Goal: Transaction & Acquisition: Purchase product/service

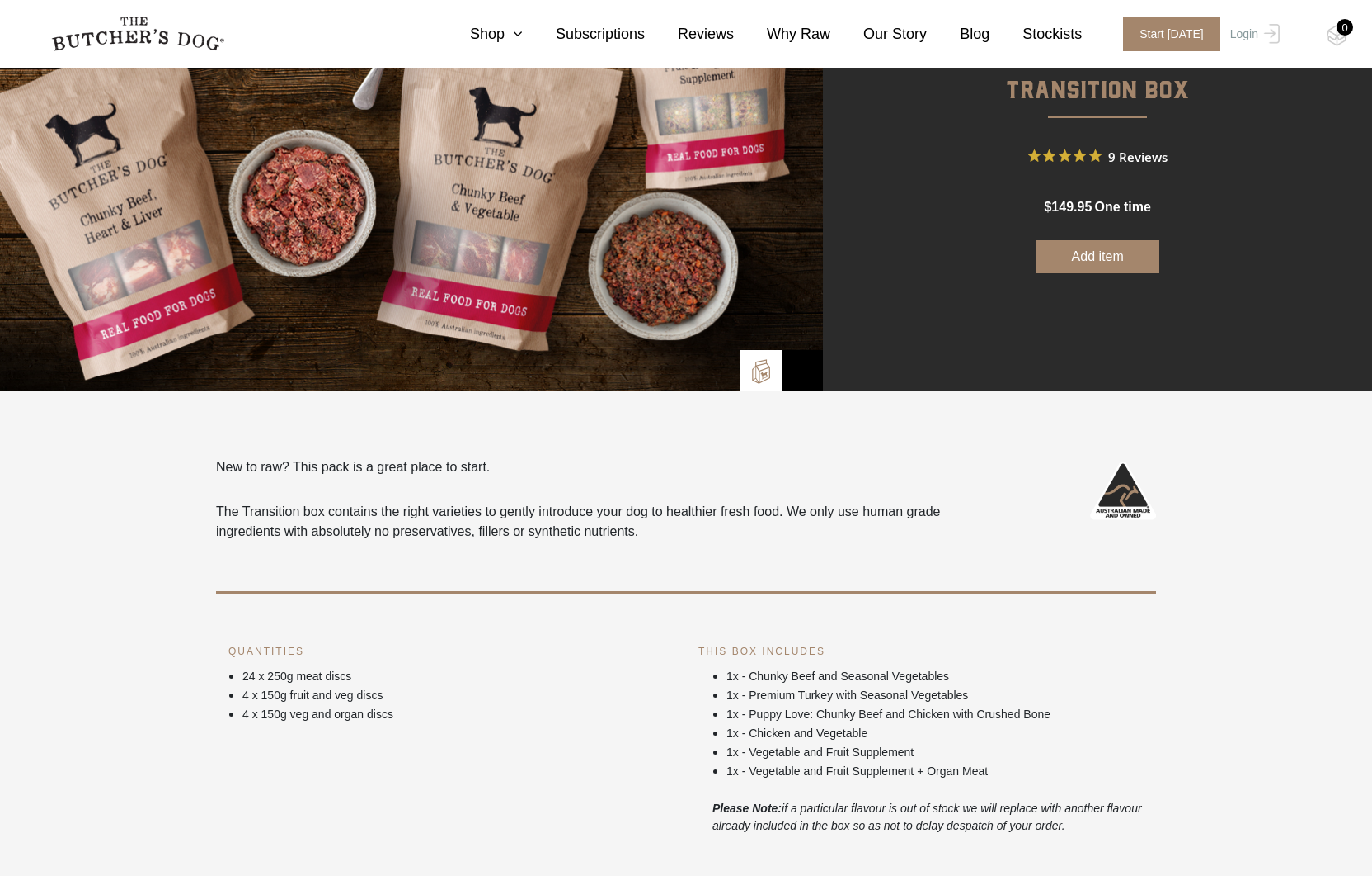
scroll to position [157, 0]
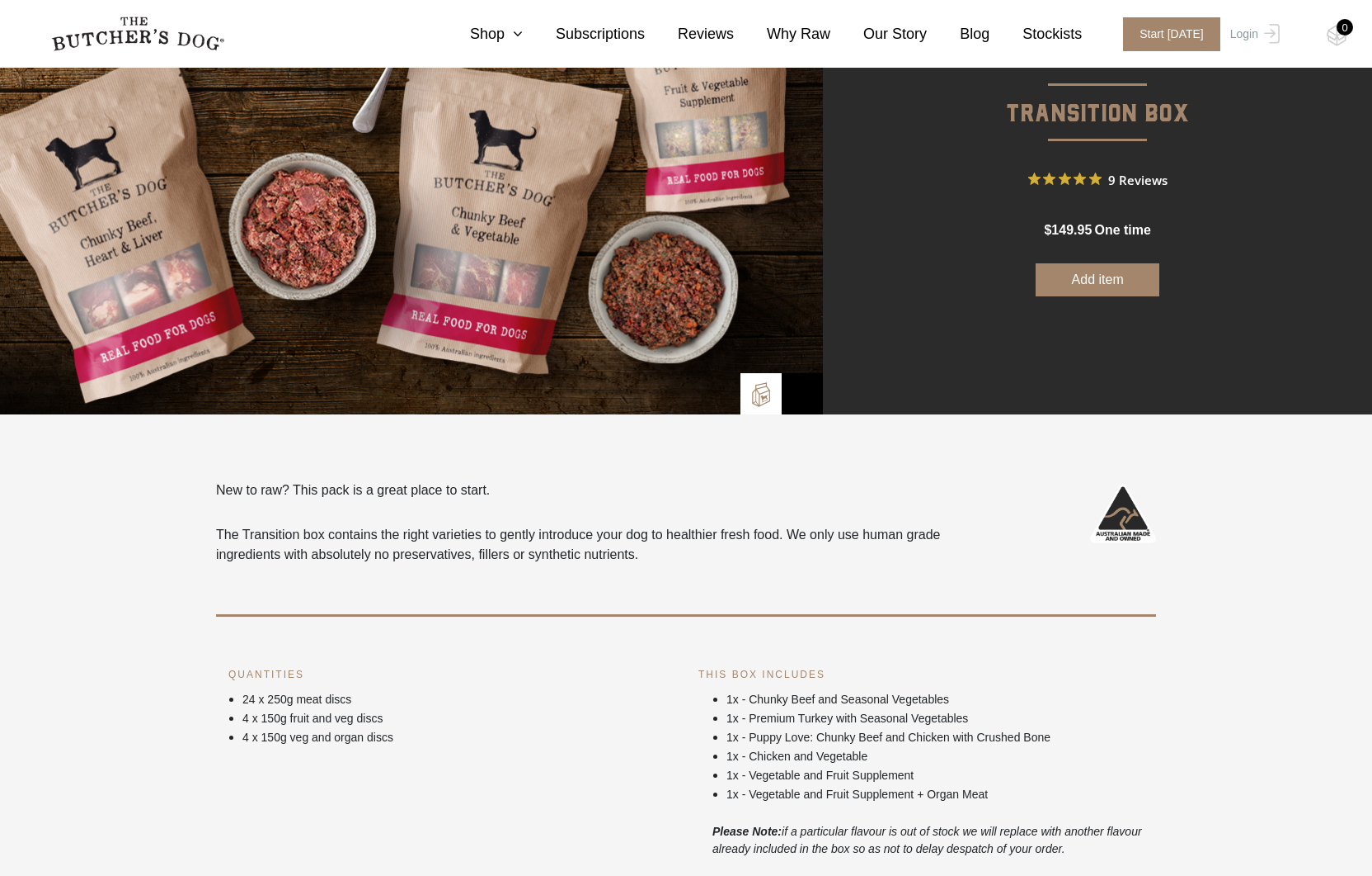
click at [1091, 276] on button "Add item" at bounding box center [1097, 280] width 124 height 33
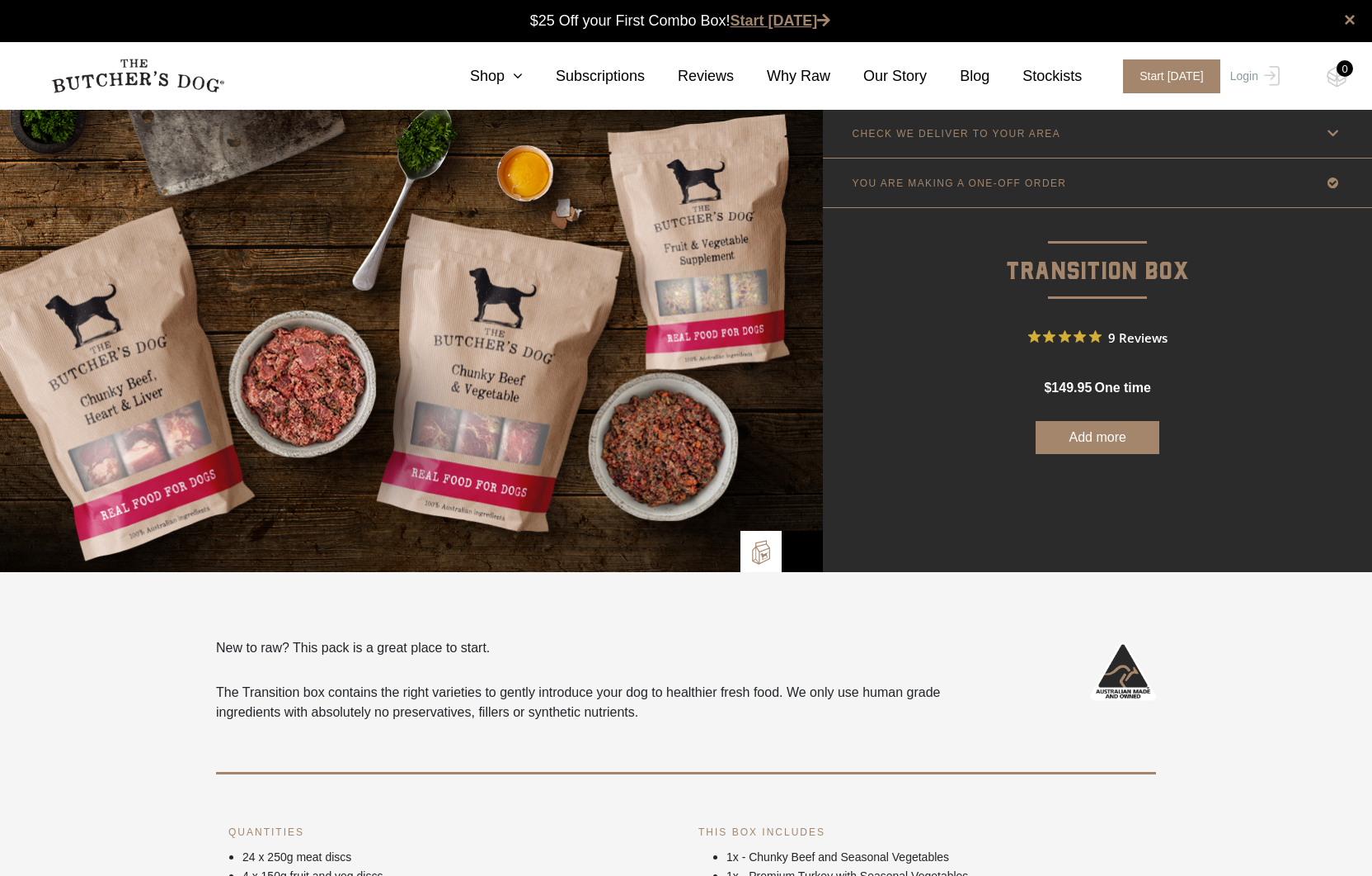
click at [767, 17] on link "Start [DATE]" at bounding box center [781, 20] width 100 height 16
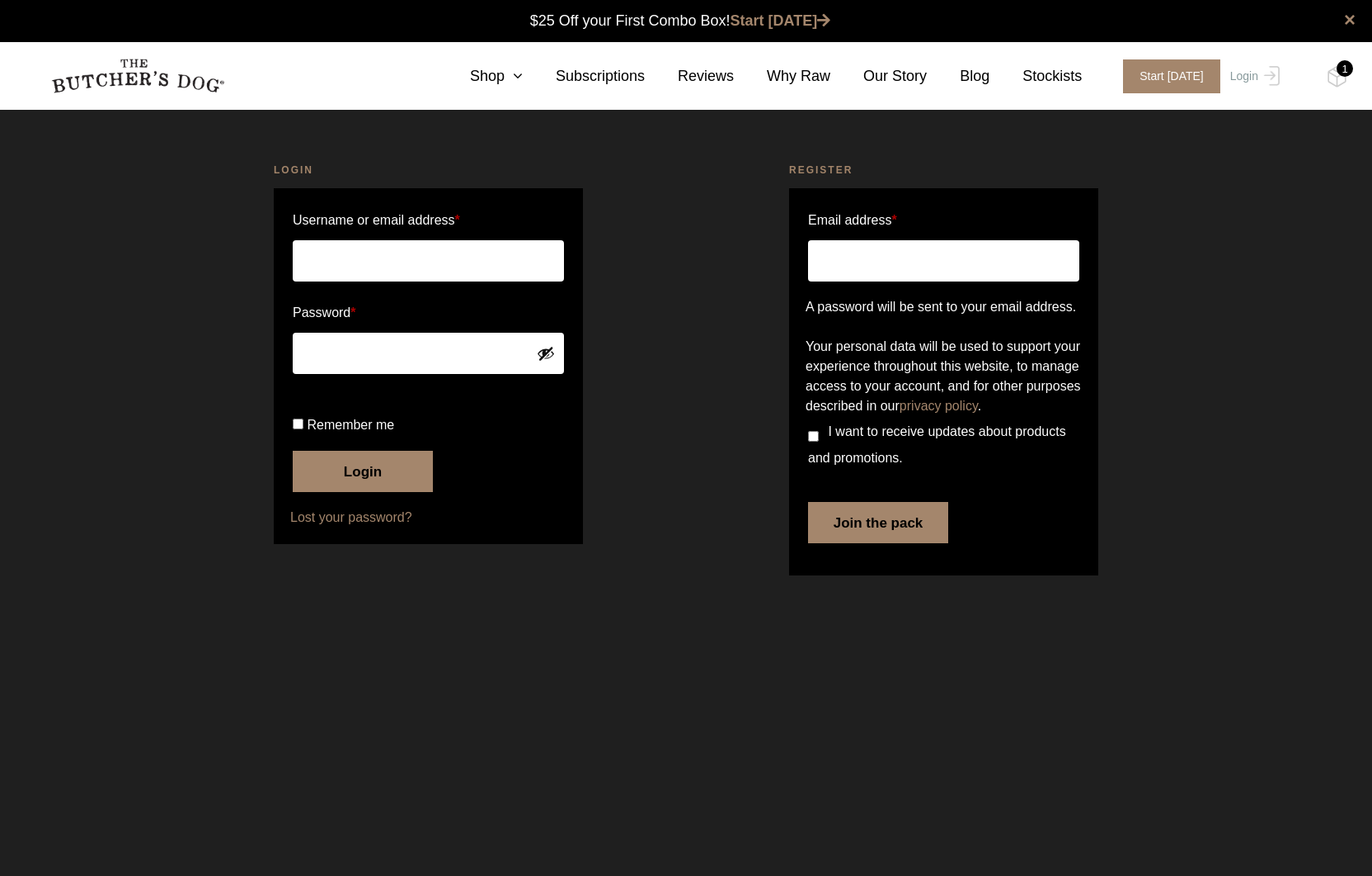
click at [863, 265] on input "Email address *" at bounding box center [944, 261] width 271 height 42
type input "chris@sixblackpens.com"
click at [815, 442] on input "I want to receive updates about products and promotions." at bounding box center [813, 435] width 10 height 10
checkbox input "true"
click at [887, 543] on button "Join the pack" at bounding box center [878, 522] width 140 height 42
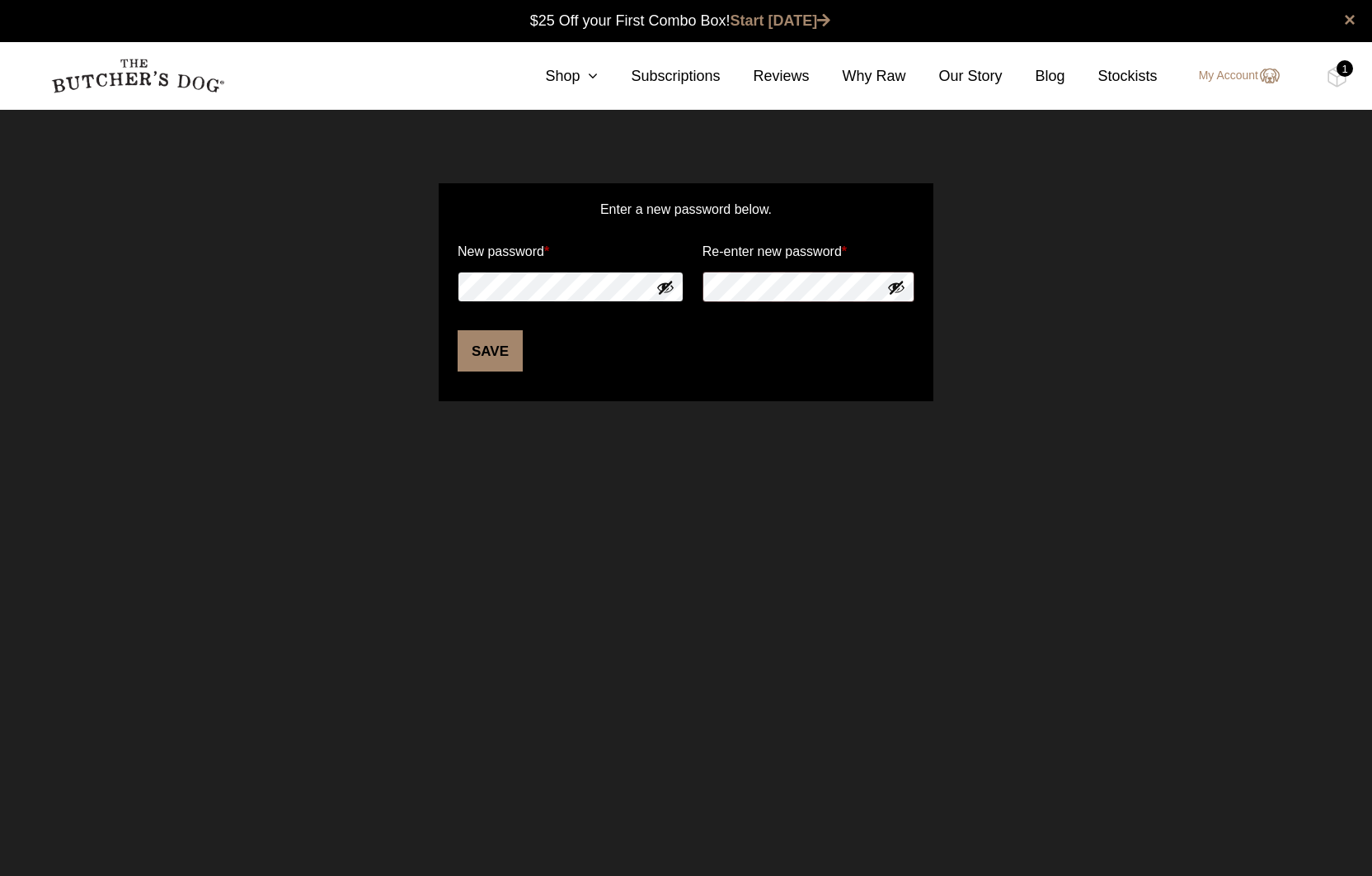
click at [0, 443] on com-1password-button at bounding box center [0, 443] width 0 height 0
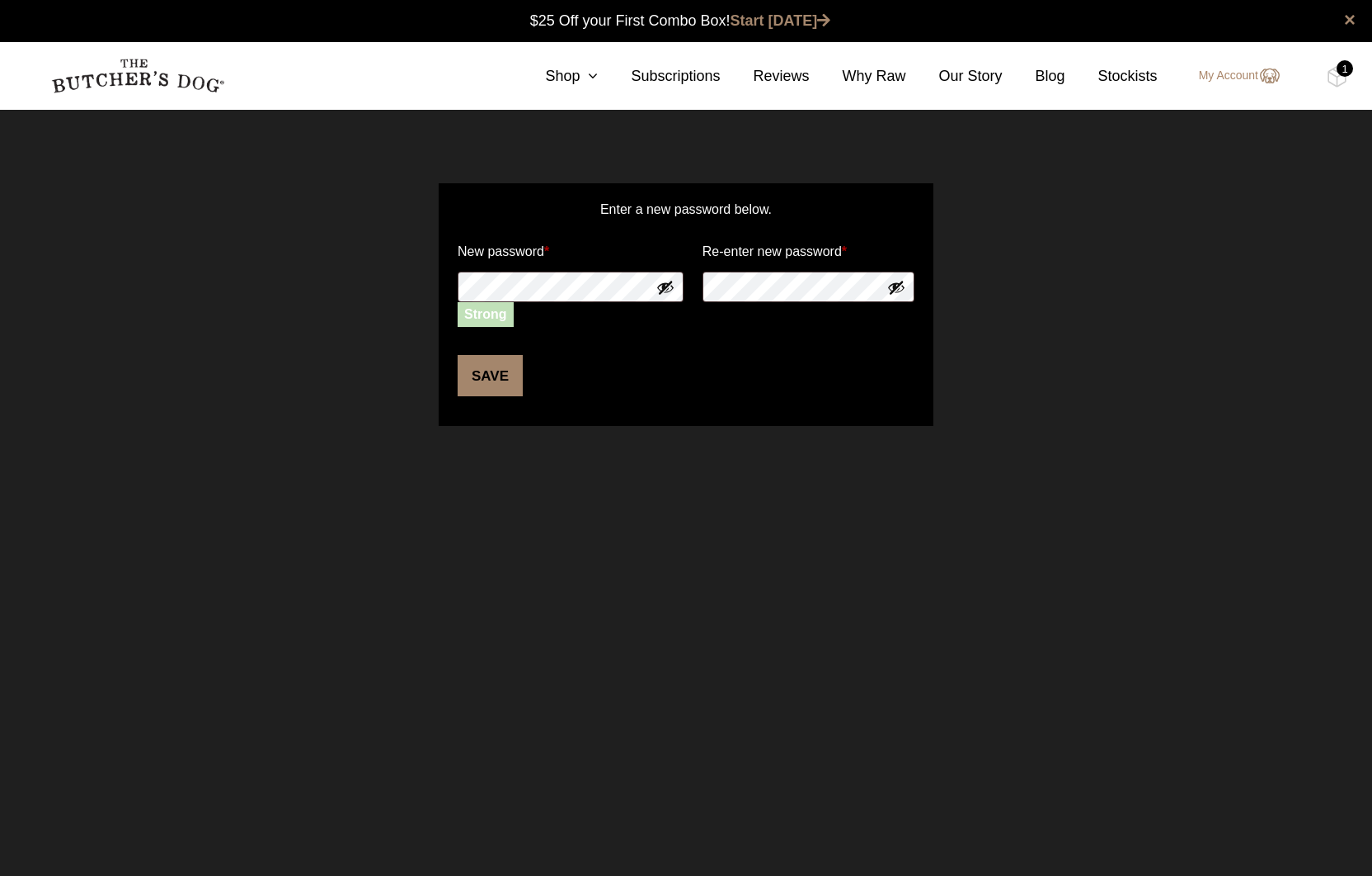
click at [496, 375] on button "Save" at bounding box center [490, 375] width 65 height 42
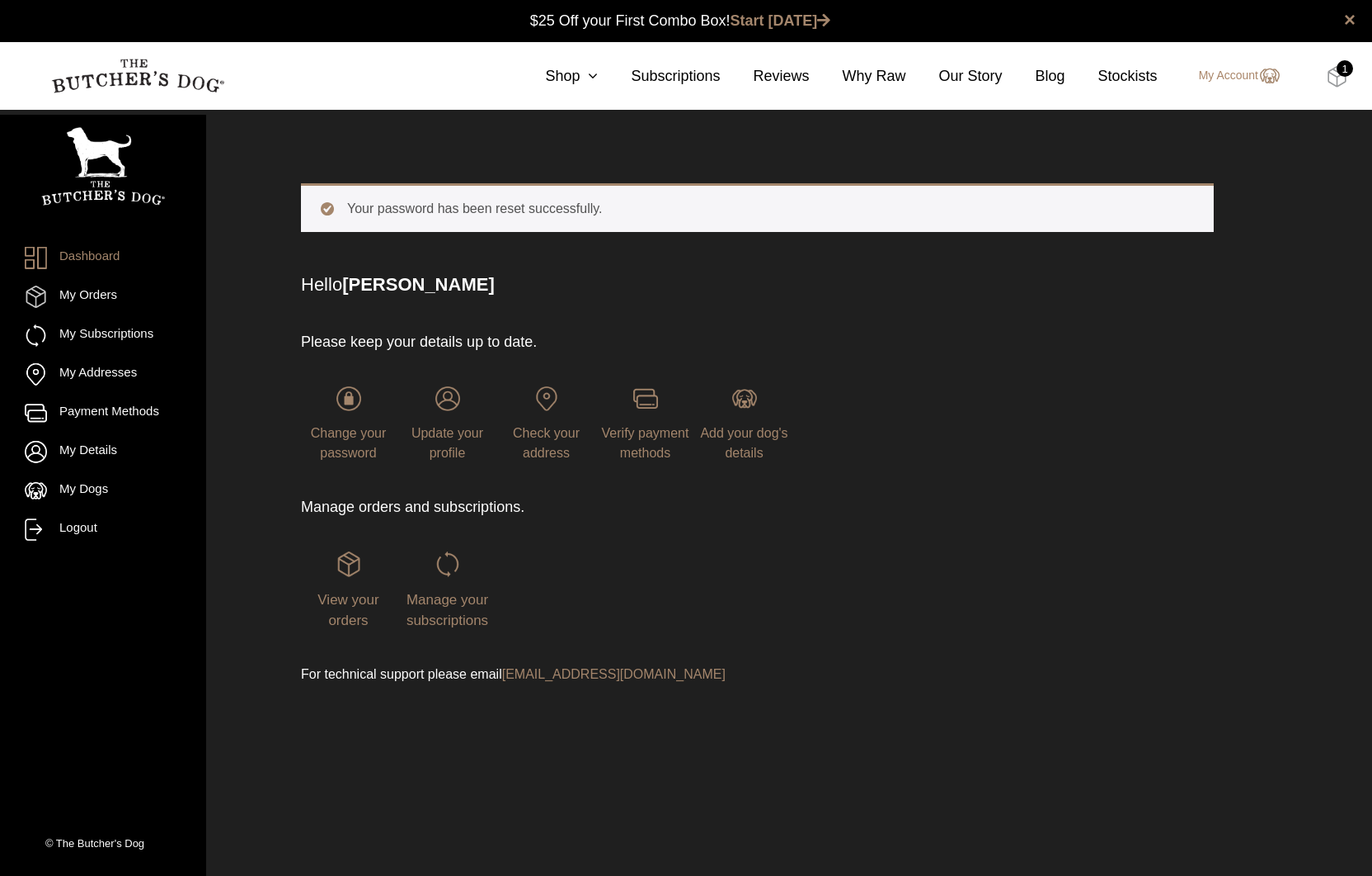
click at [1340, 75] on img at bounding box center [1337, 77] width 21 height 22
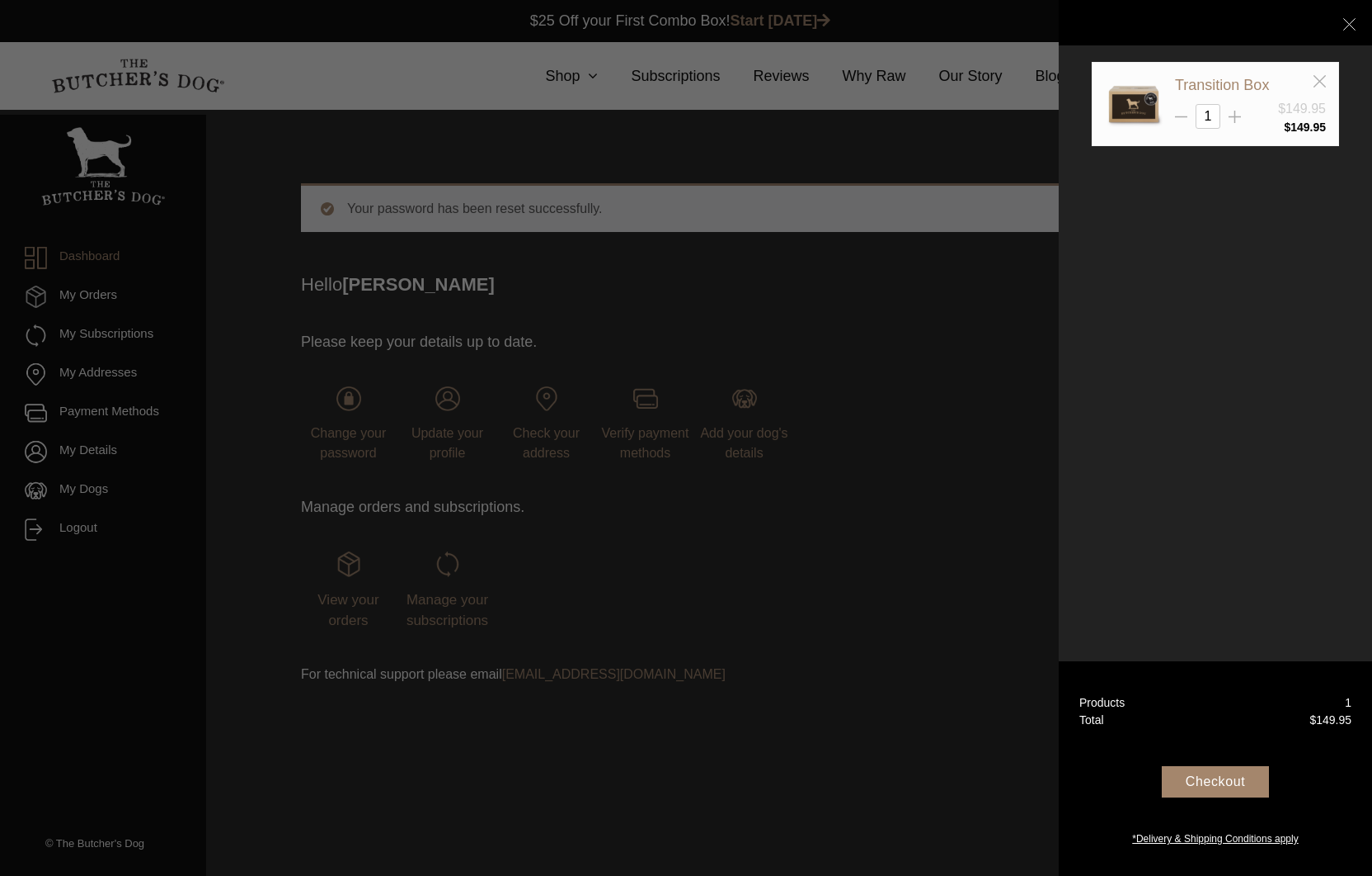
click at [1227, 778] on div "Checkout" at bounding box center [1215, 781] width 107 height 31
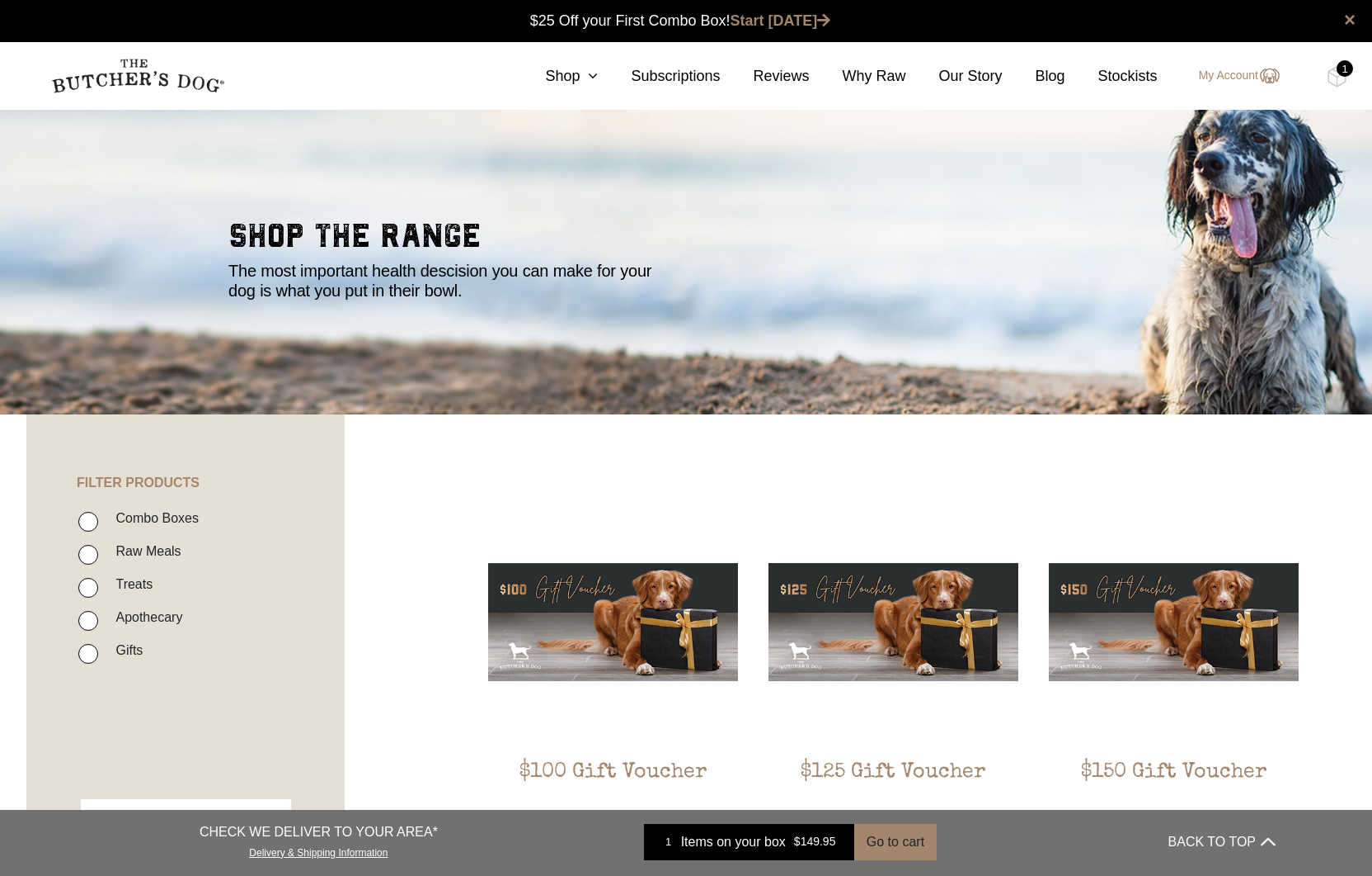
scroll to position [1, 0]
click at [586, 74] on icon at bounding box center [588, 76] width 18 height 15
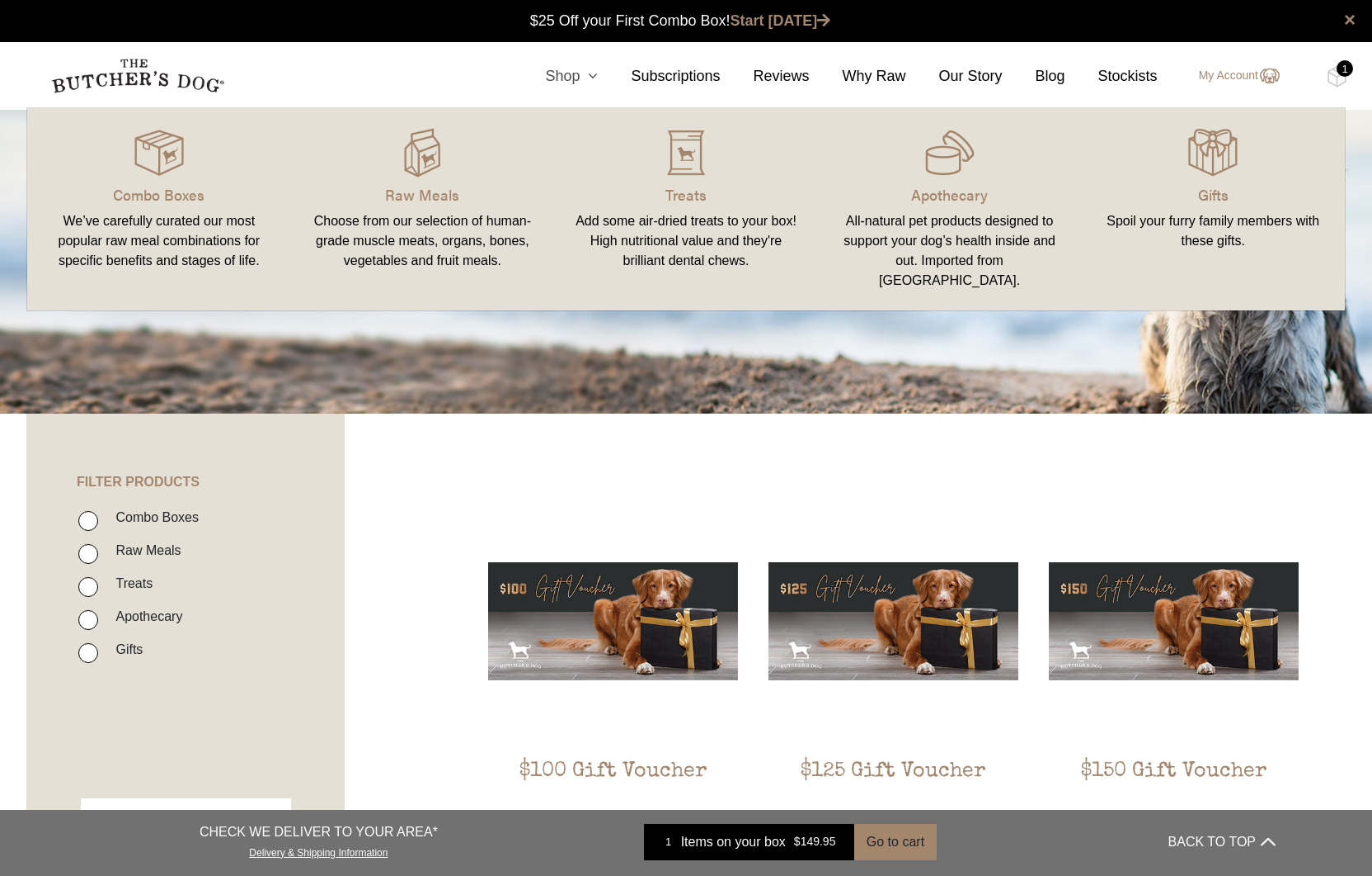
click at [563, 71] on link "Shop" at bounding box center [555, 77] width 86 height 23
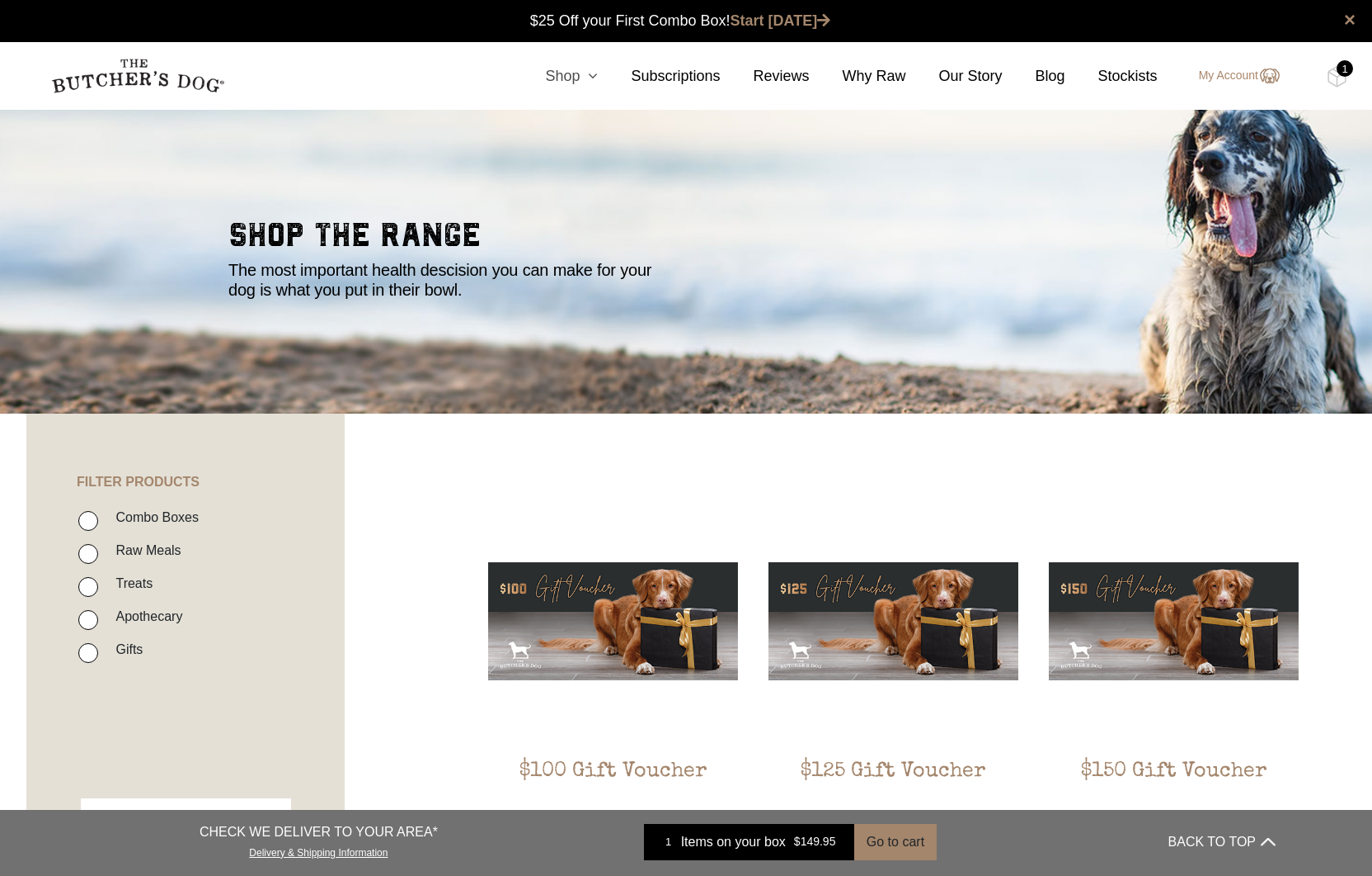
click at [557, 76] on link "Shop" at bounding box center [555, 77] width 86 height 23
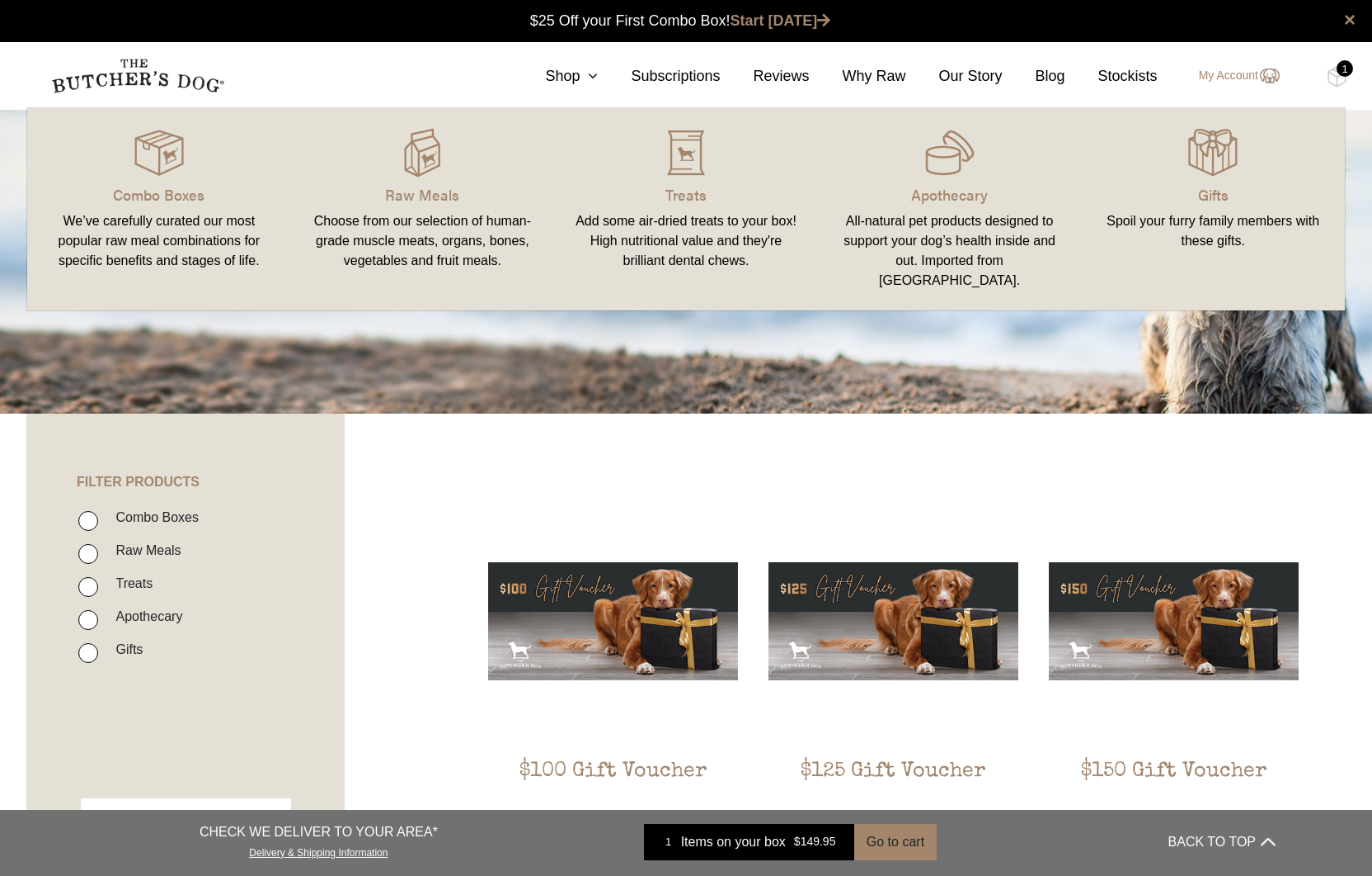
click at [677, 207] on link "Treats Add some air-dried treats to your box! High nutritional value and they'r…" at bounding box center [686, 209] width 264 height 169
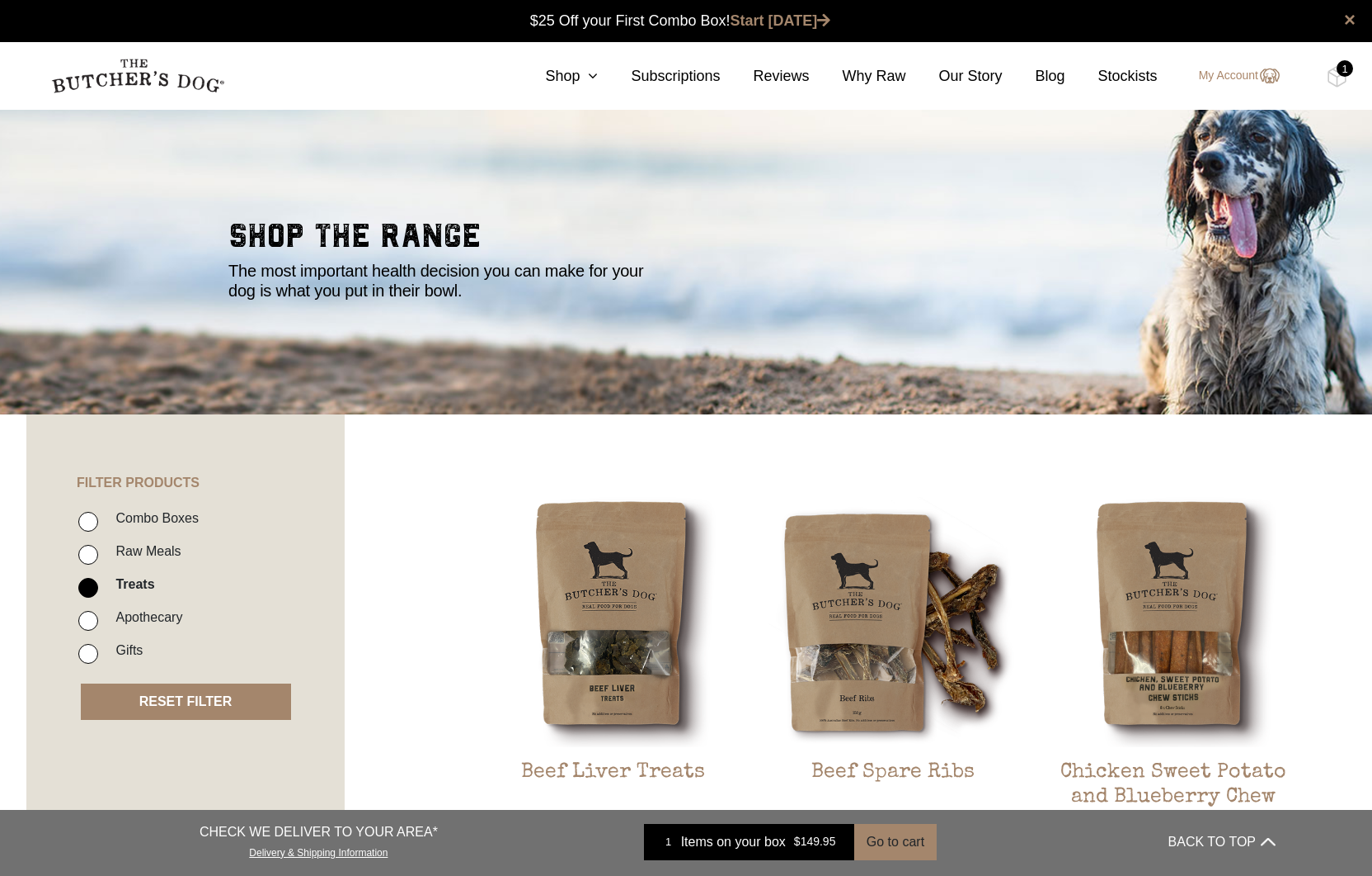
click at [180, 685] on button "RESET FILTER" at bounding box center [186, 702] width 210 height 36
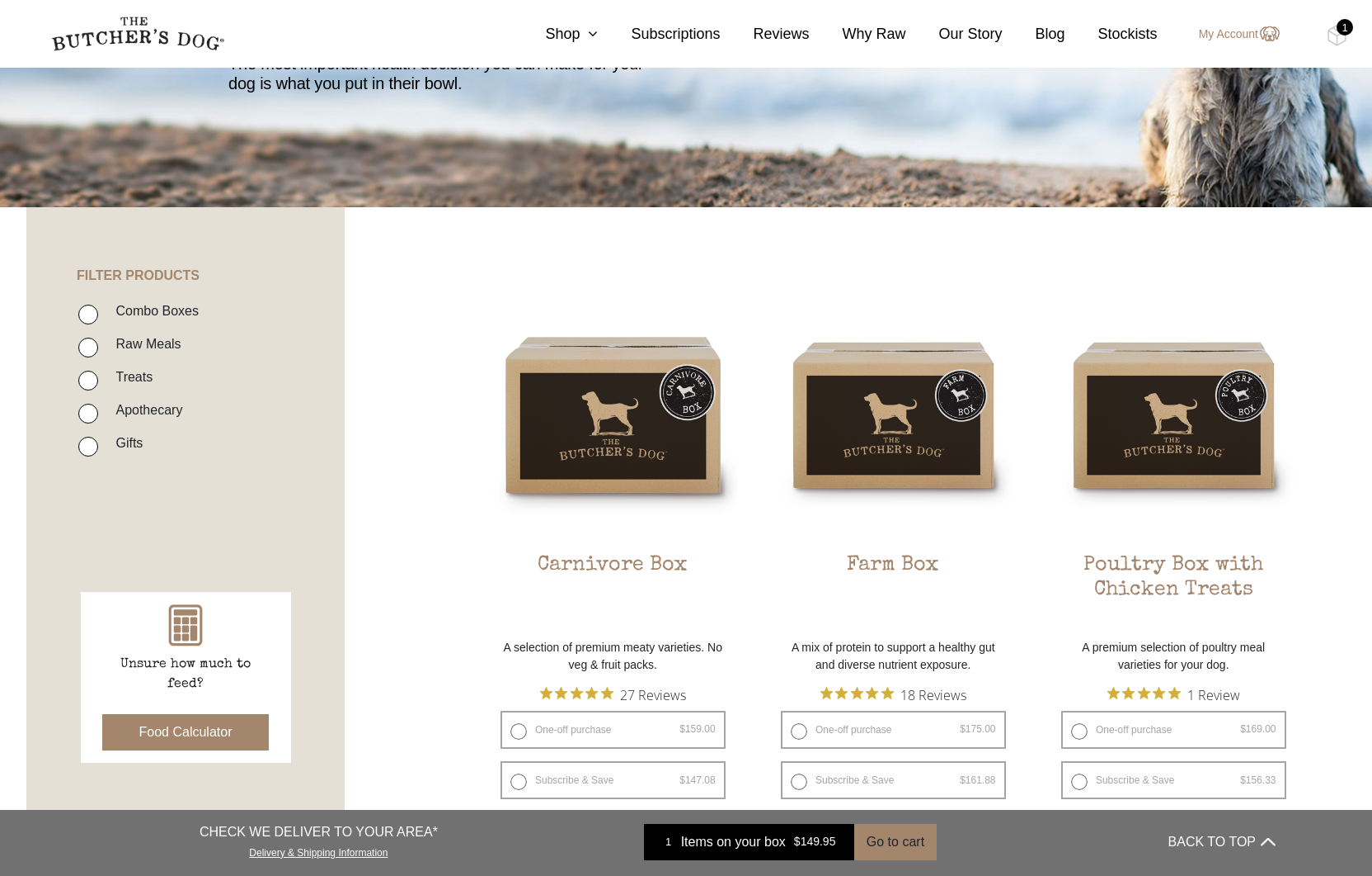
scroll to position [208, 0]
click at [140, 437] on label "Gifts" at bounding box center [124, 442] width 35 height 23
click at [99, 437] on input "Gifts" at bounding box center [88, 446] width 20 height 20
checkbox input "true"
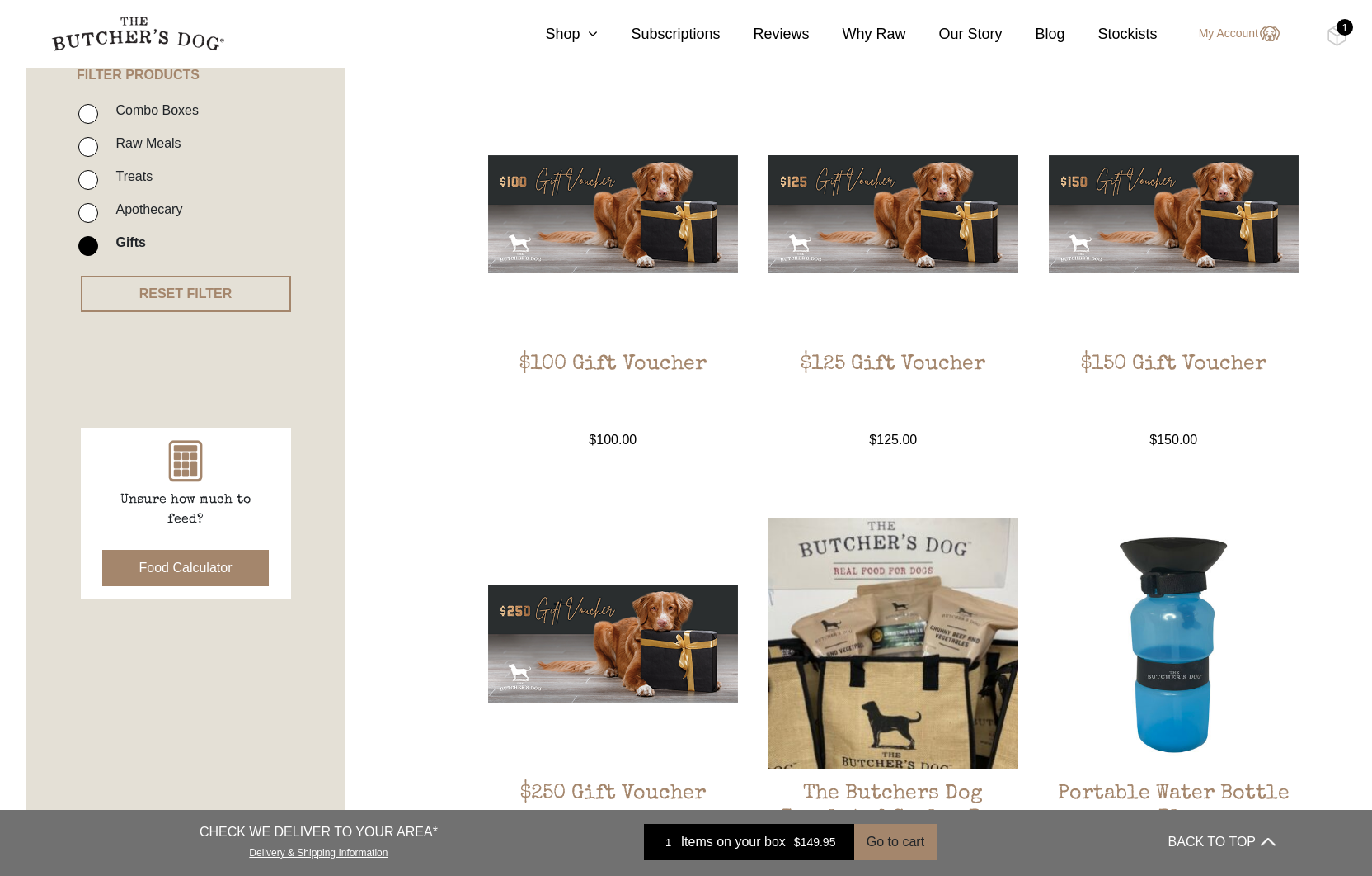
scroll to position [406, 0]
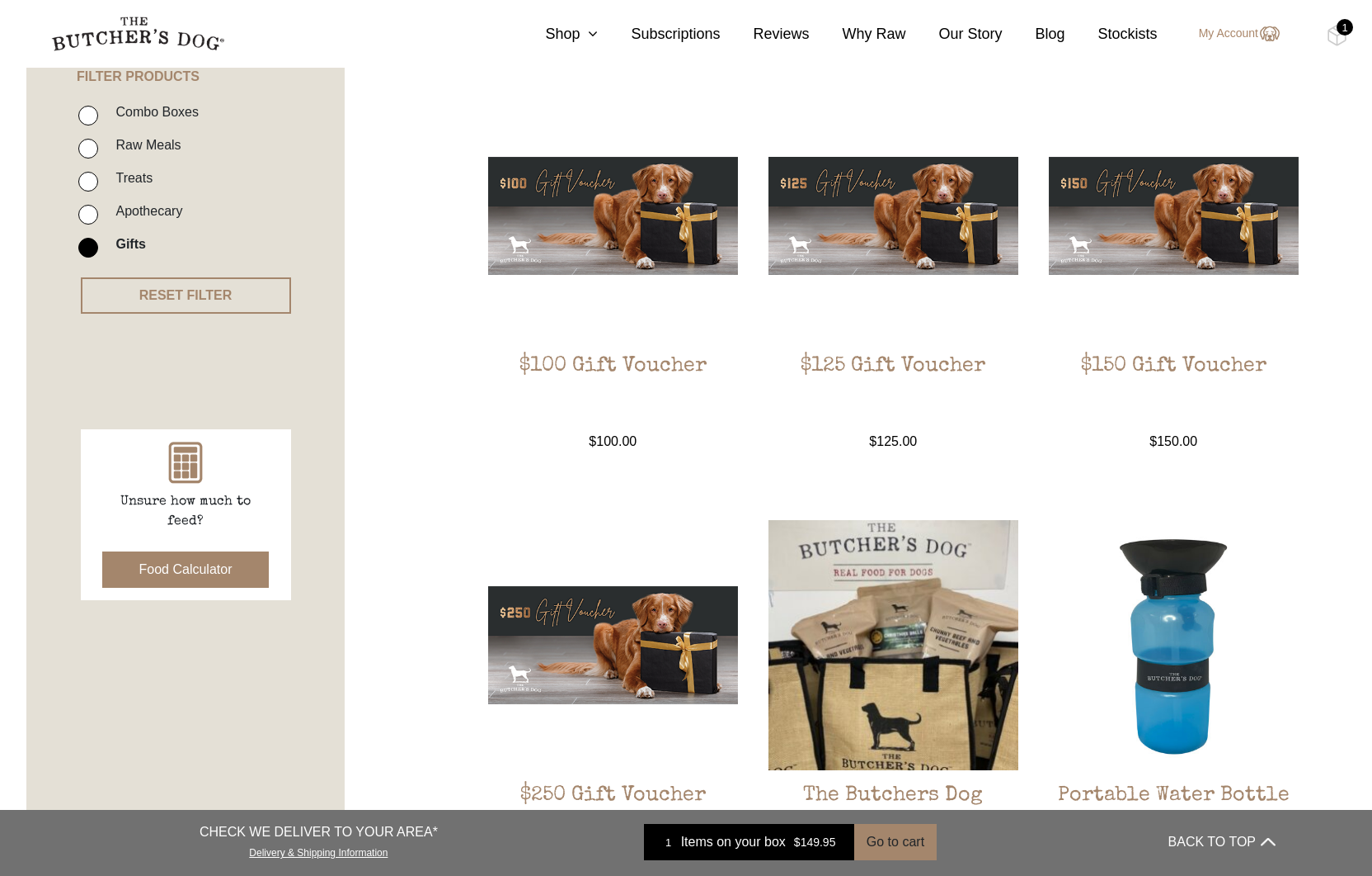
click at [150, 212] on label "Apothecary" at bounding box center [144, 211] width 75 height 23
click at [99, 212] on input "Apothecary" at bounding box center [88, 214] width 20 height 20
checkbox input "true"
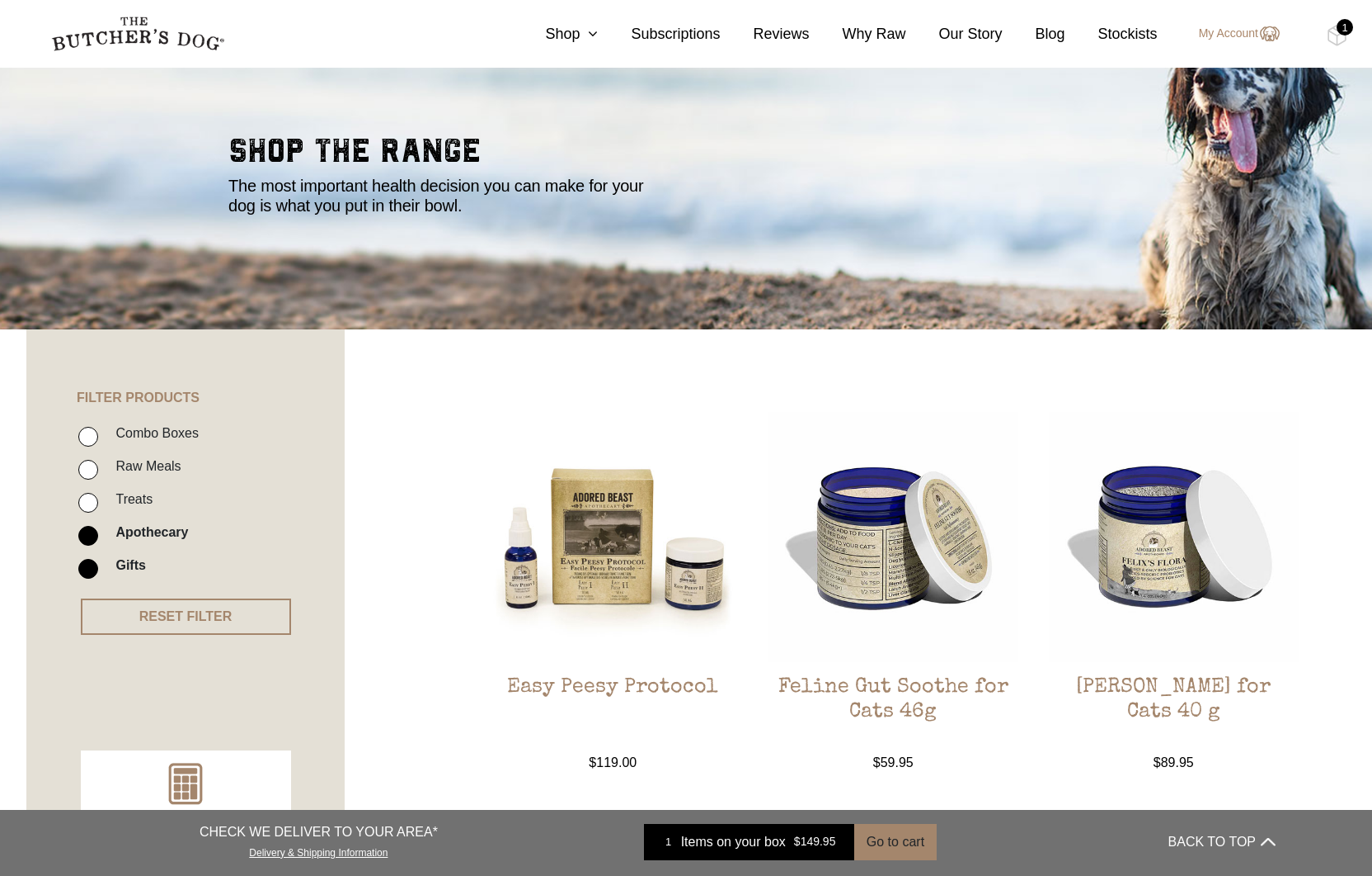
scroll to position [73, 0]
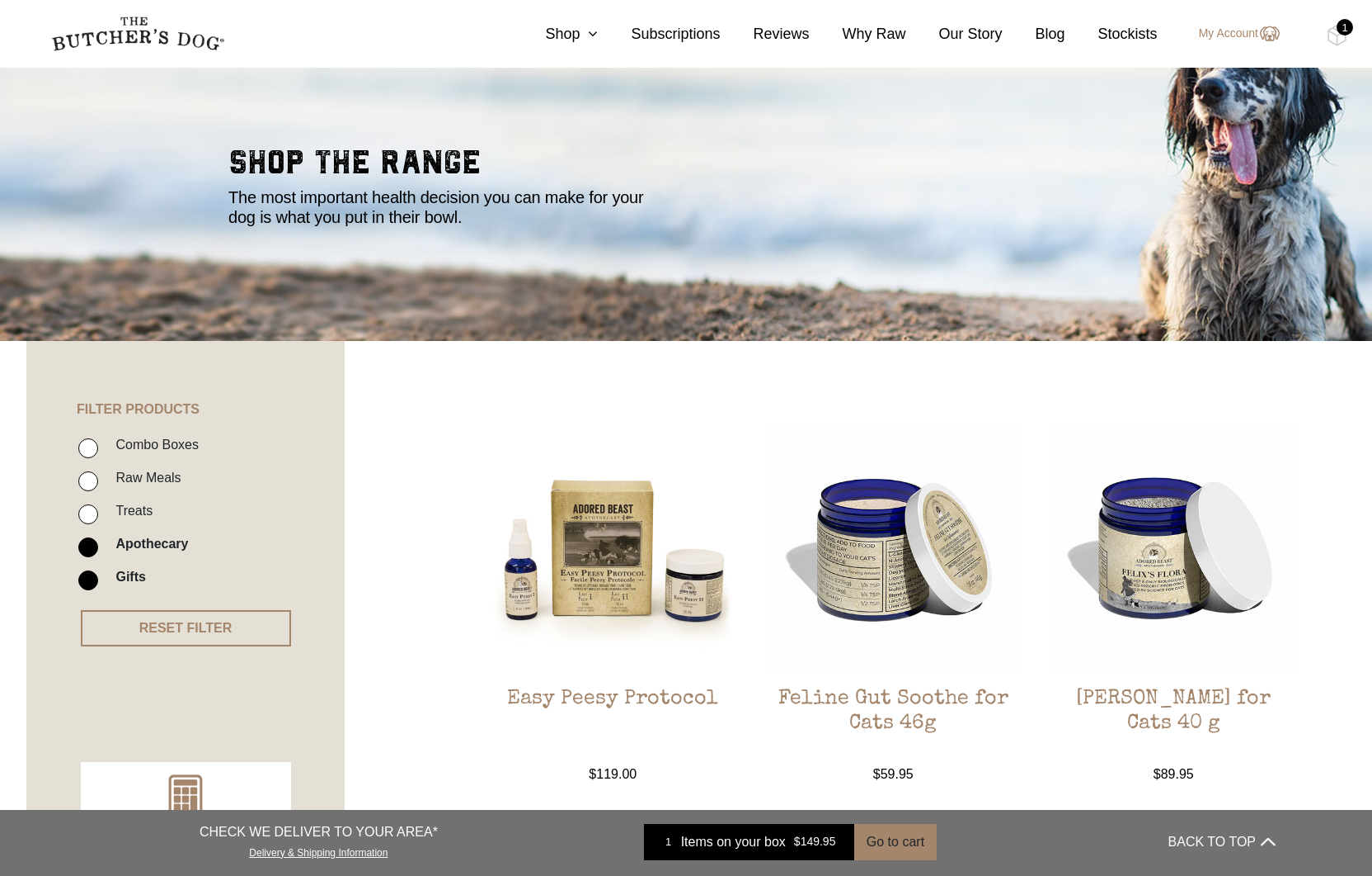
click at [117, 509] on label "Treats" at bounding box center [130, 511] width 45 height 23
click at [99, 509] on input "Treats" at bounding box center [88, 514] width 20 height 20
checkbox input "true"
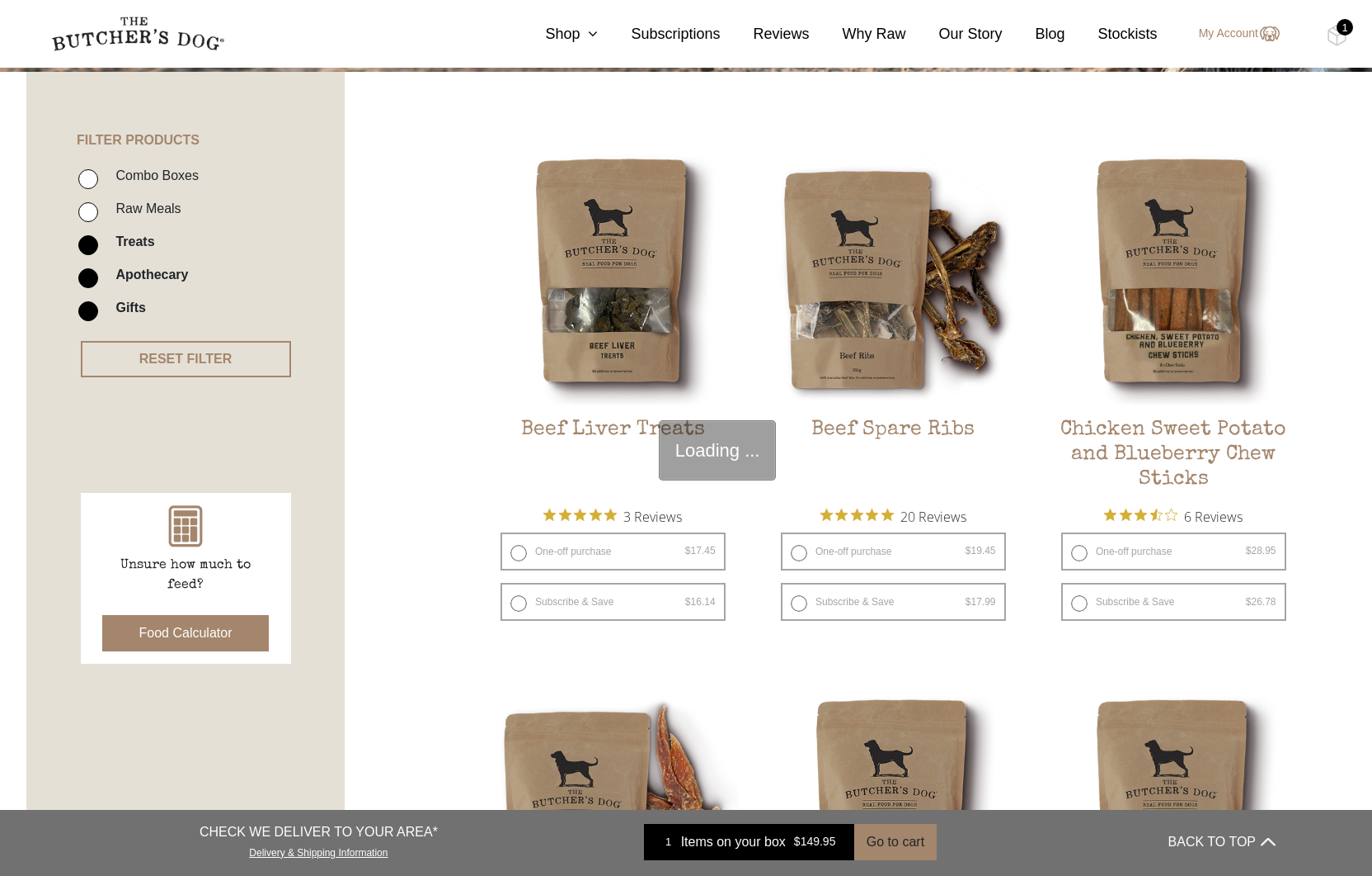
scroll to position [373, 0]
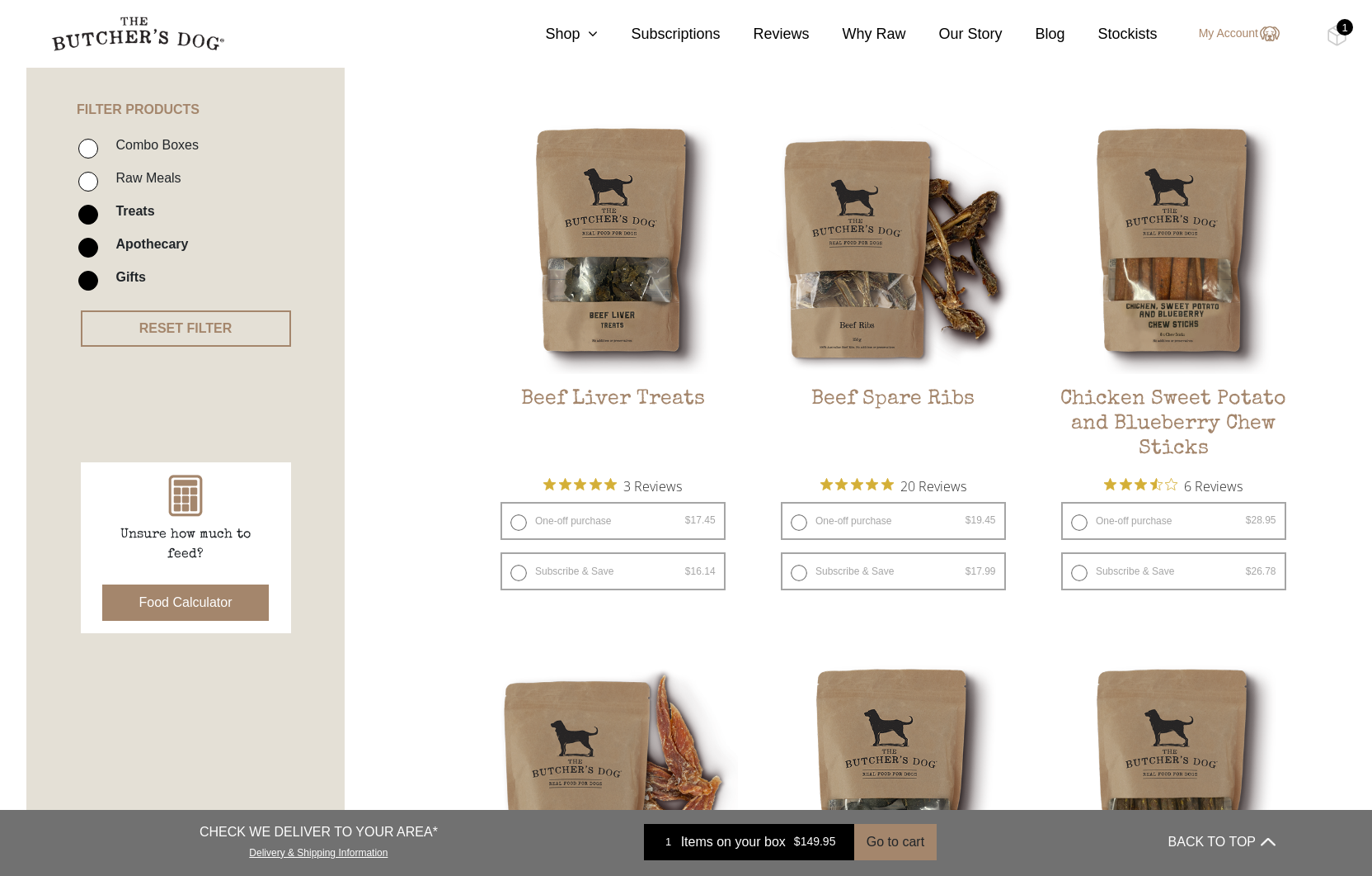
drag, startPoint x: 89, startPoint y: 251, endPoint x: 91, endPoint y: 265, distance: 14.1
click at [89, 251] on input "Apothecary" at bounding box center [88, 247] width 20 height 20
checkbox input "false"
drag, startPoint x: 92, startPoint y: 277, endPoint x: 119, endPoint y: 291, distance: 30.4
click at [92, 277] on input "Gifts" at bounding box center [88, 280] width 20 height 20
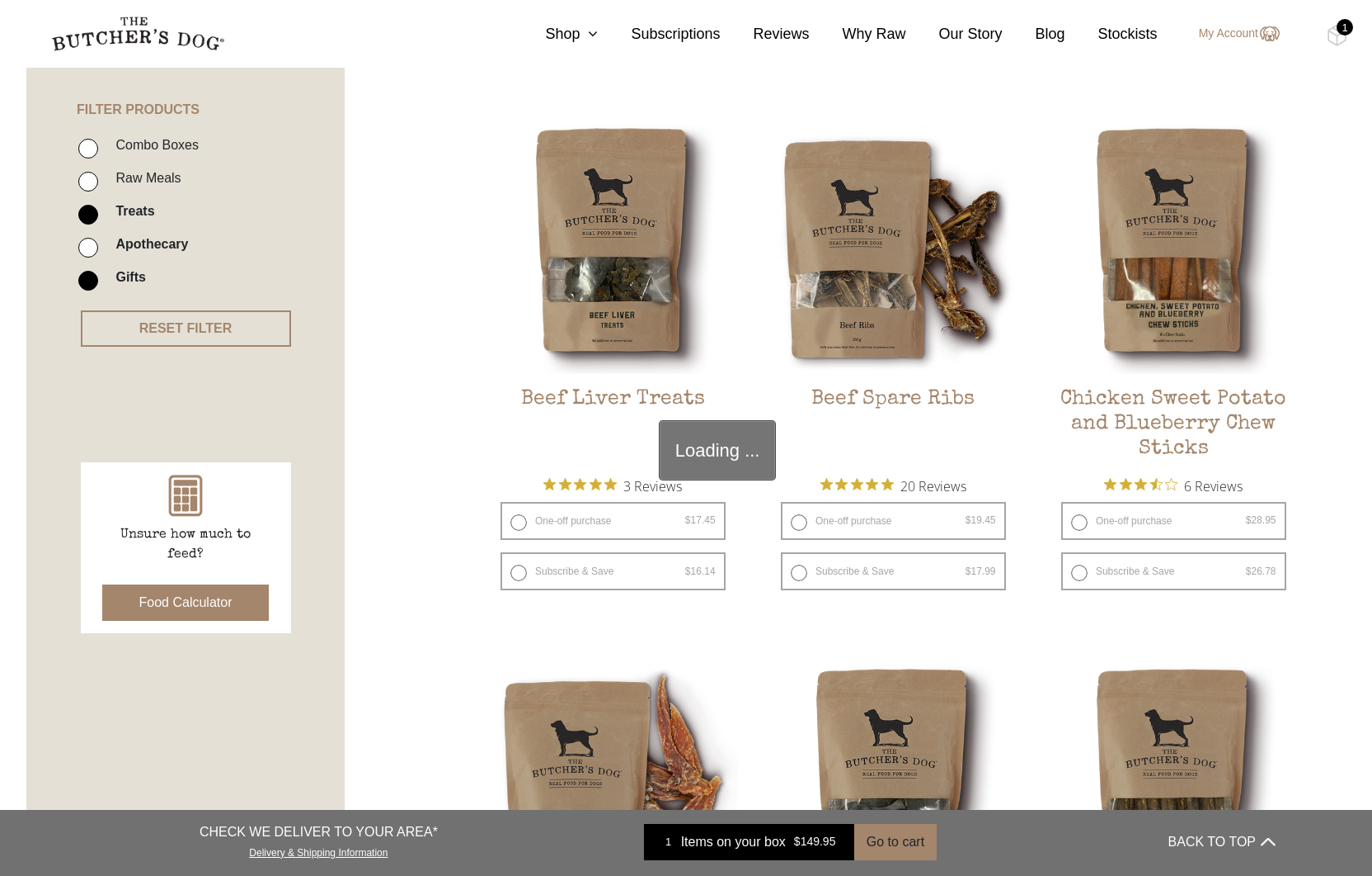
checkbox input "false"
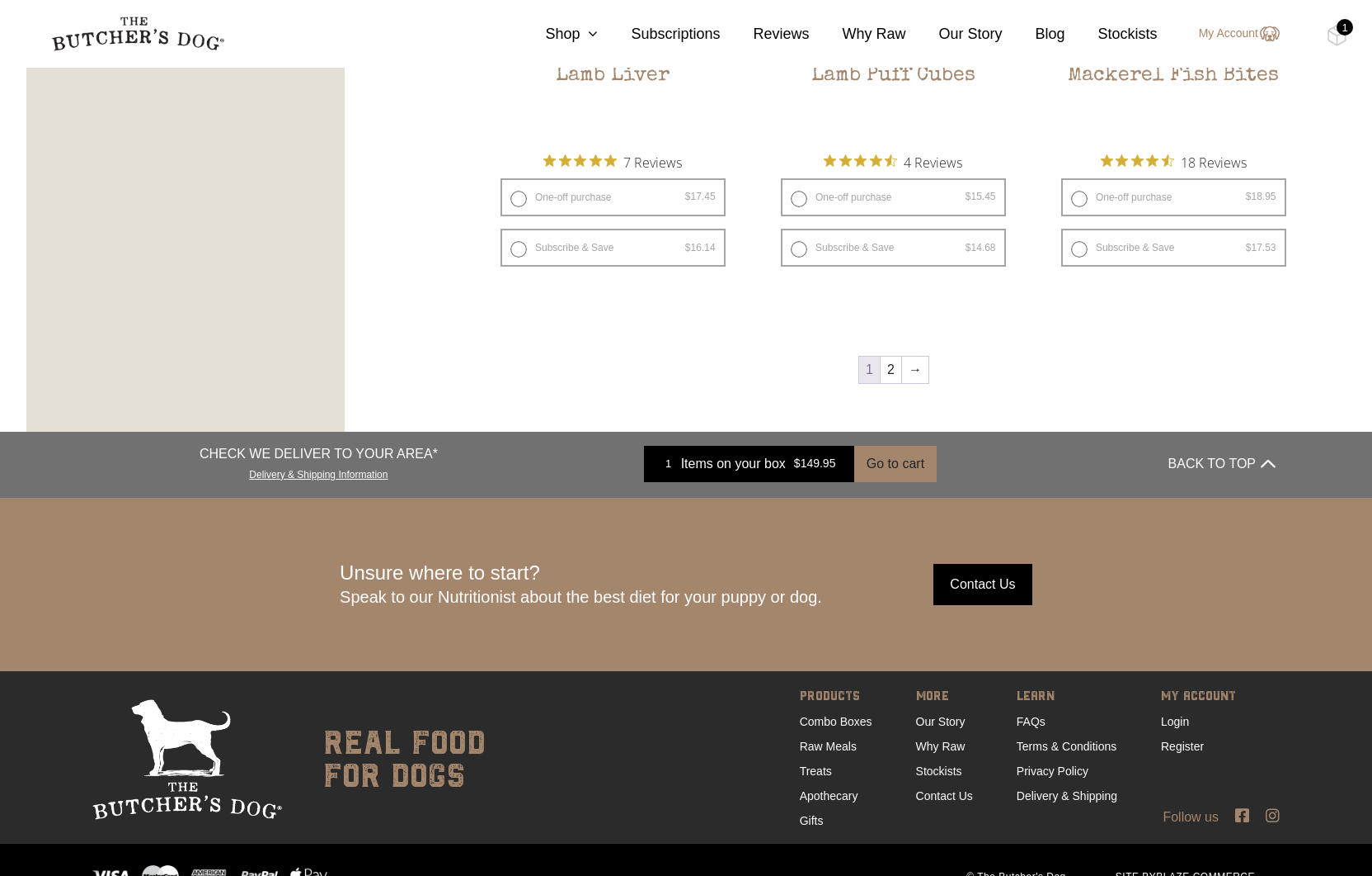
scroll to position [2324, 0]
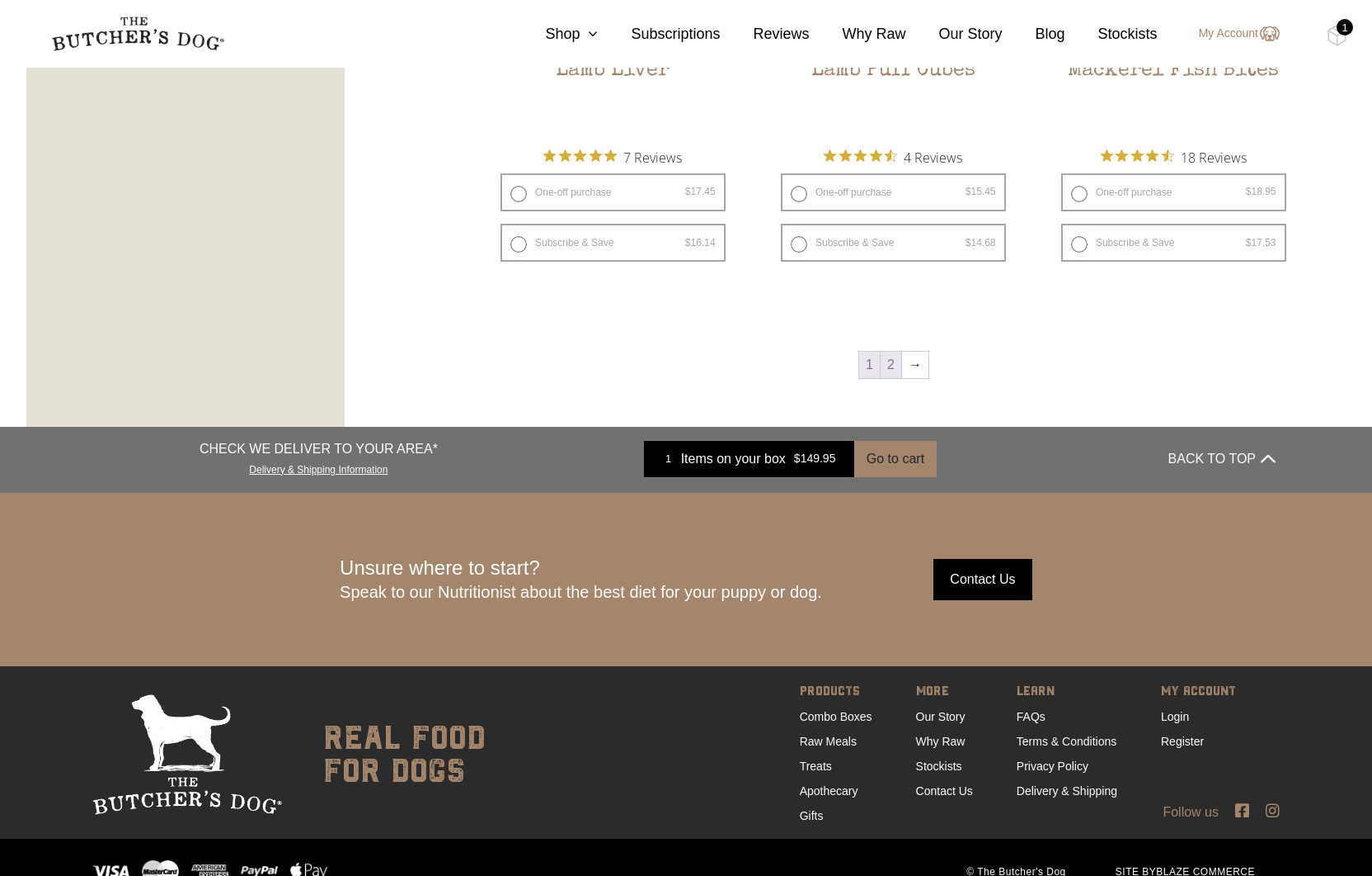
click at [888, 364] on link "2" at bounding box center [892, 365] width 21 height 27
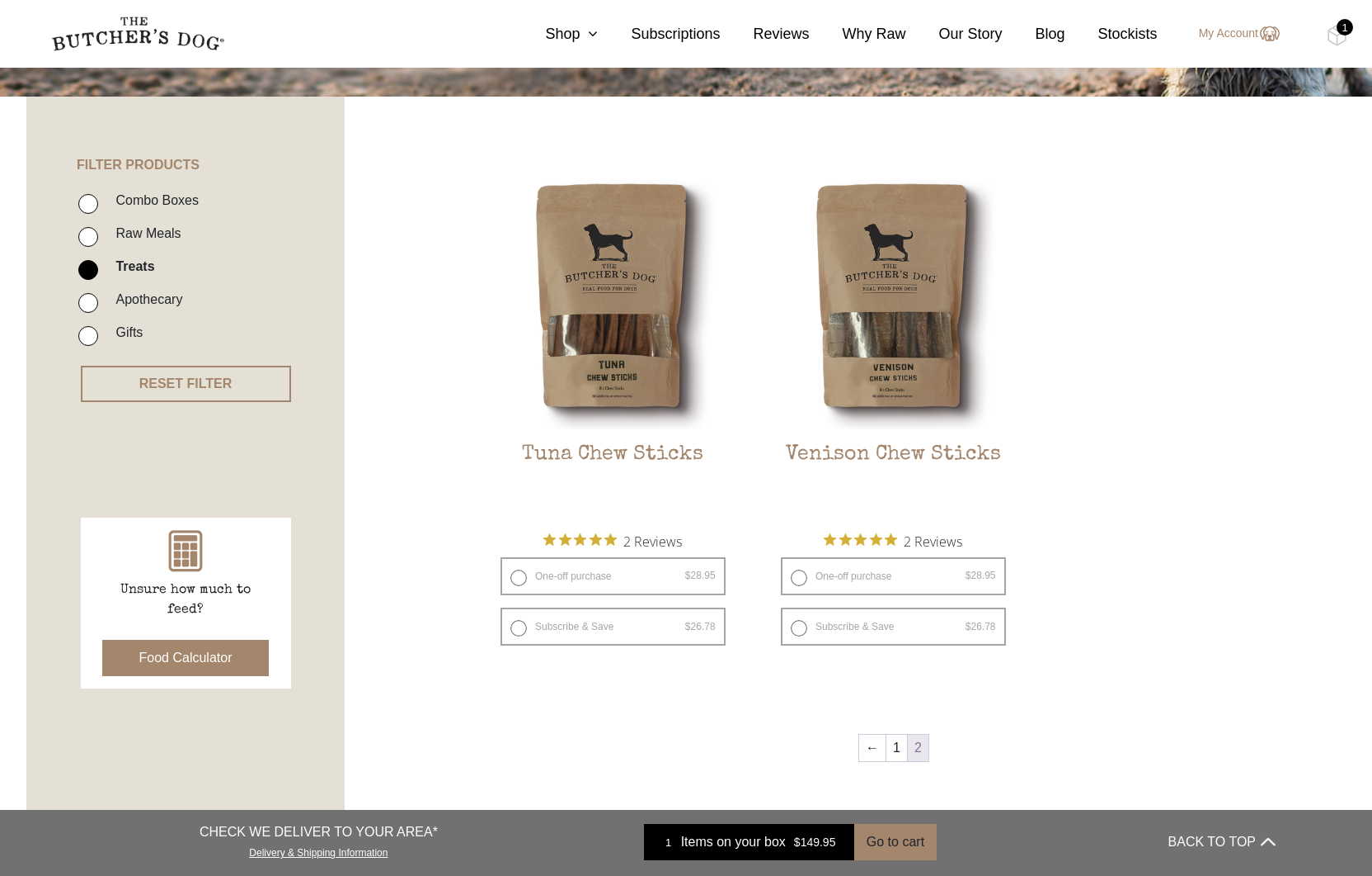
scroll to position [327, 0]
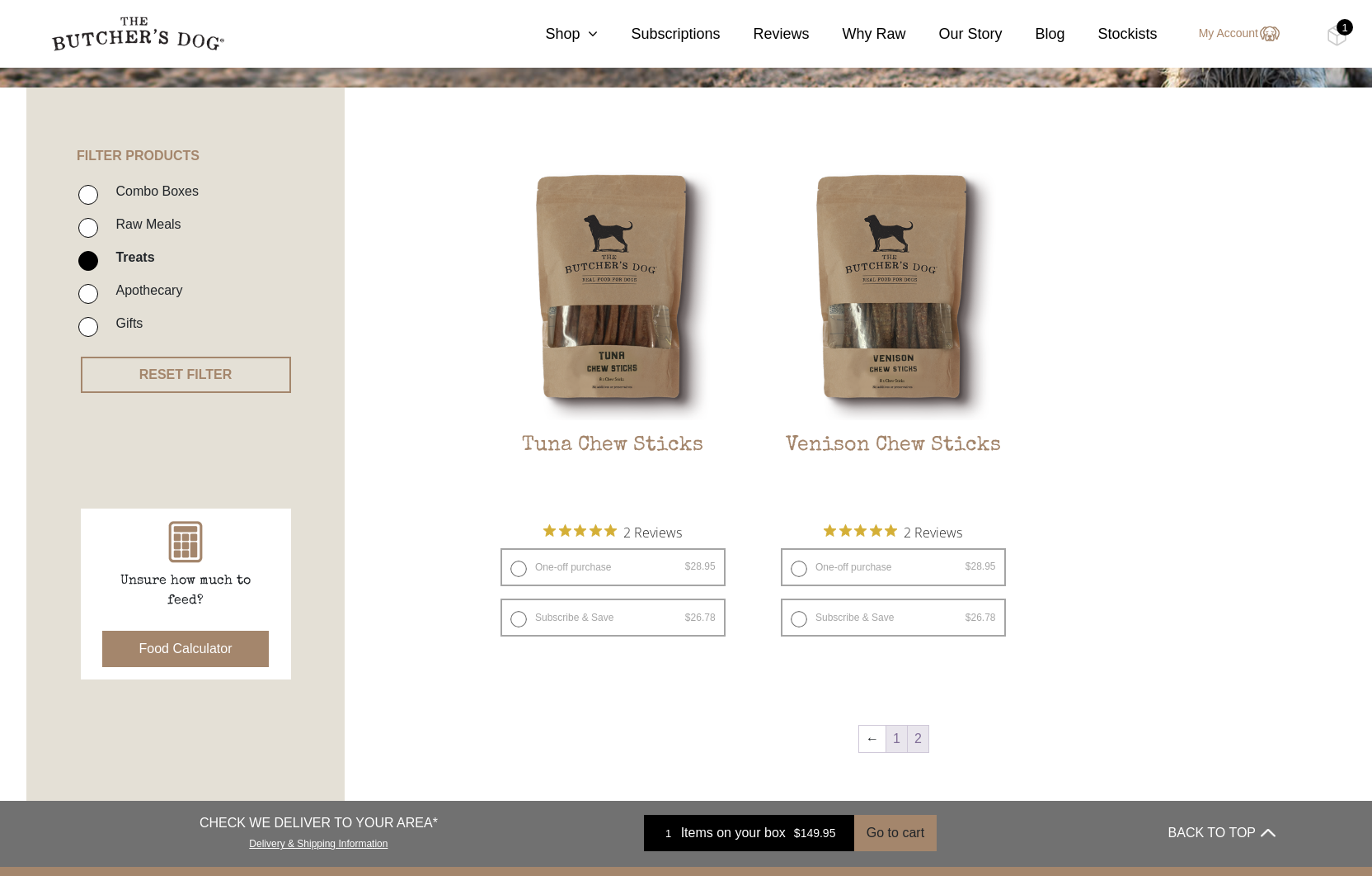
click at [899, 738] on link "1" at bounding box center [897, 739] width 21 height 27
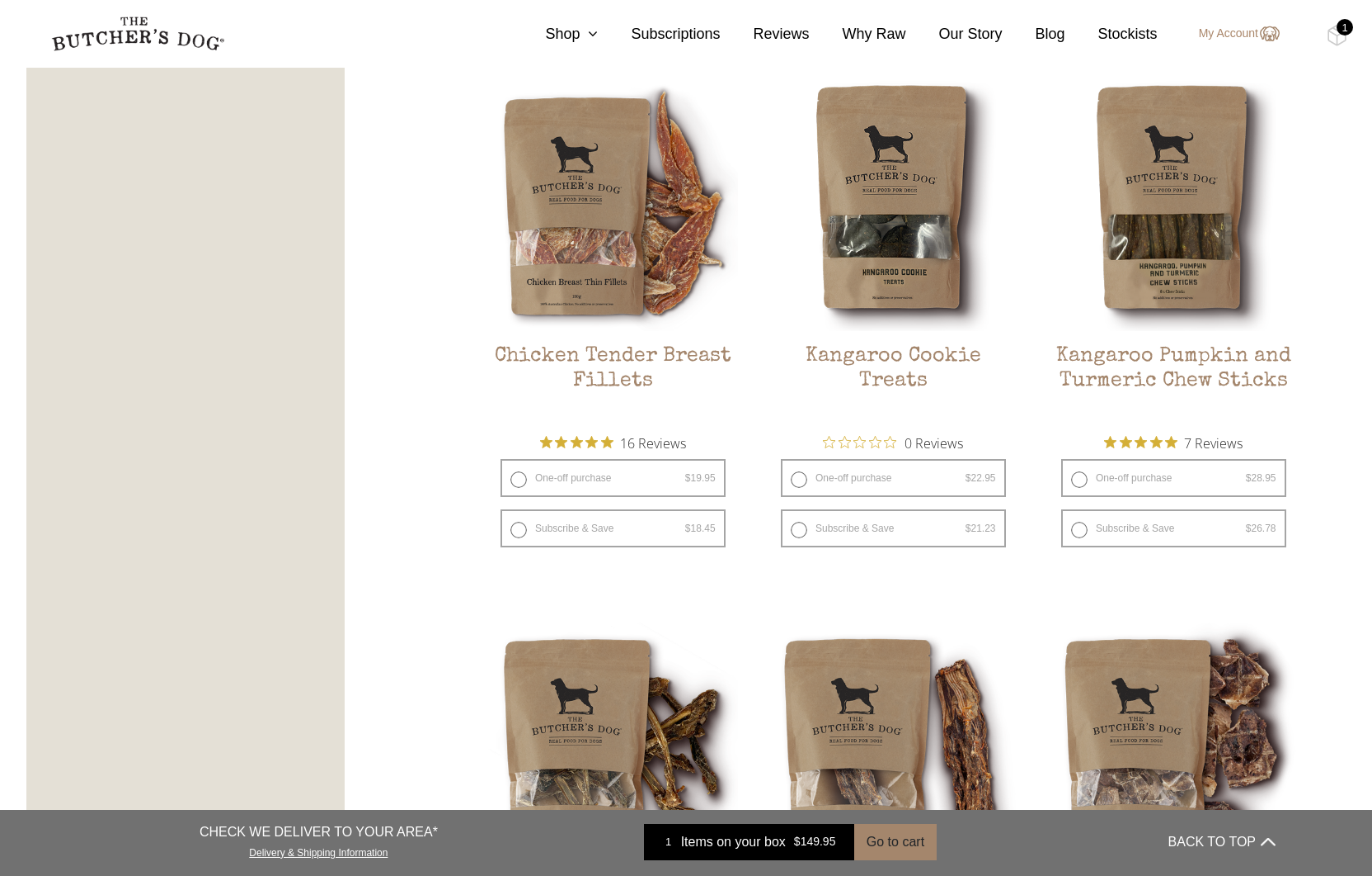
scroll to position [932, 0]
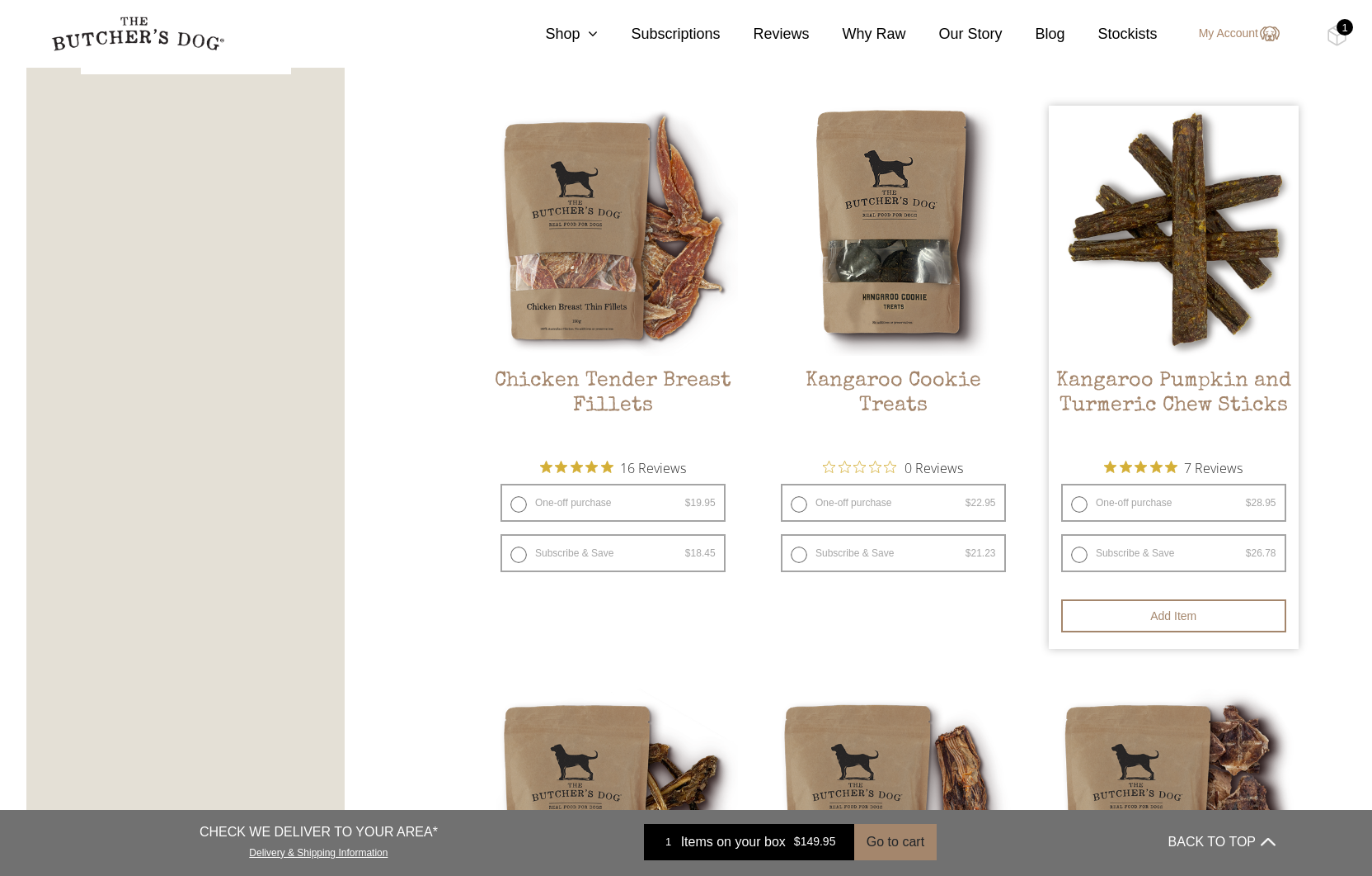
click at [1110, 497] on label "One-off purchase $ 28.95 — or subscribe and save 7.5%" at bounding box center [1174, 502] width 226 height 38
radio input "true"
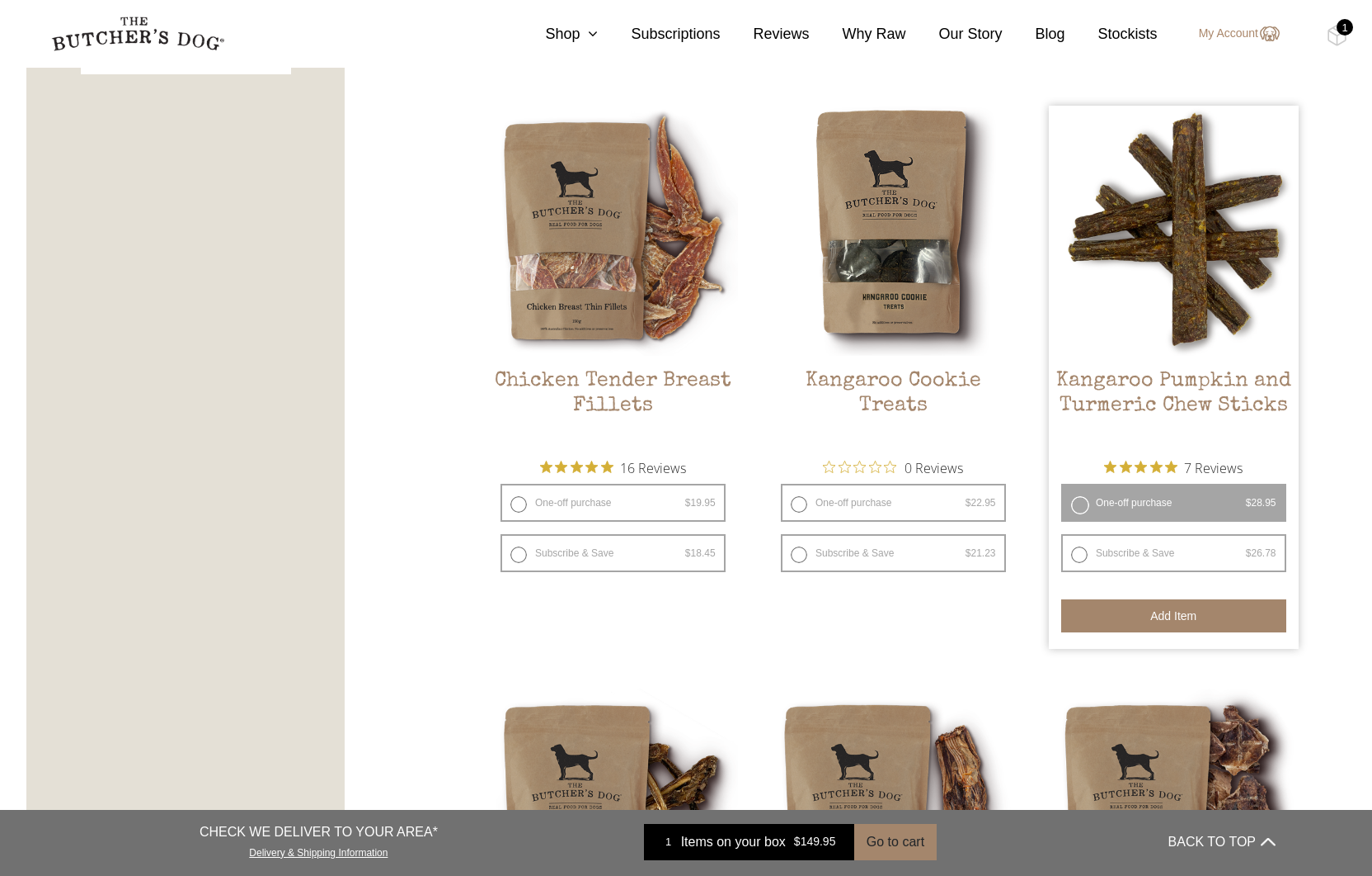
click at [1162, 614] on button "Add item" at bounding box center [1174, 615] width 226 height 33
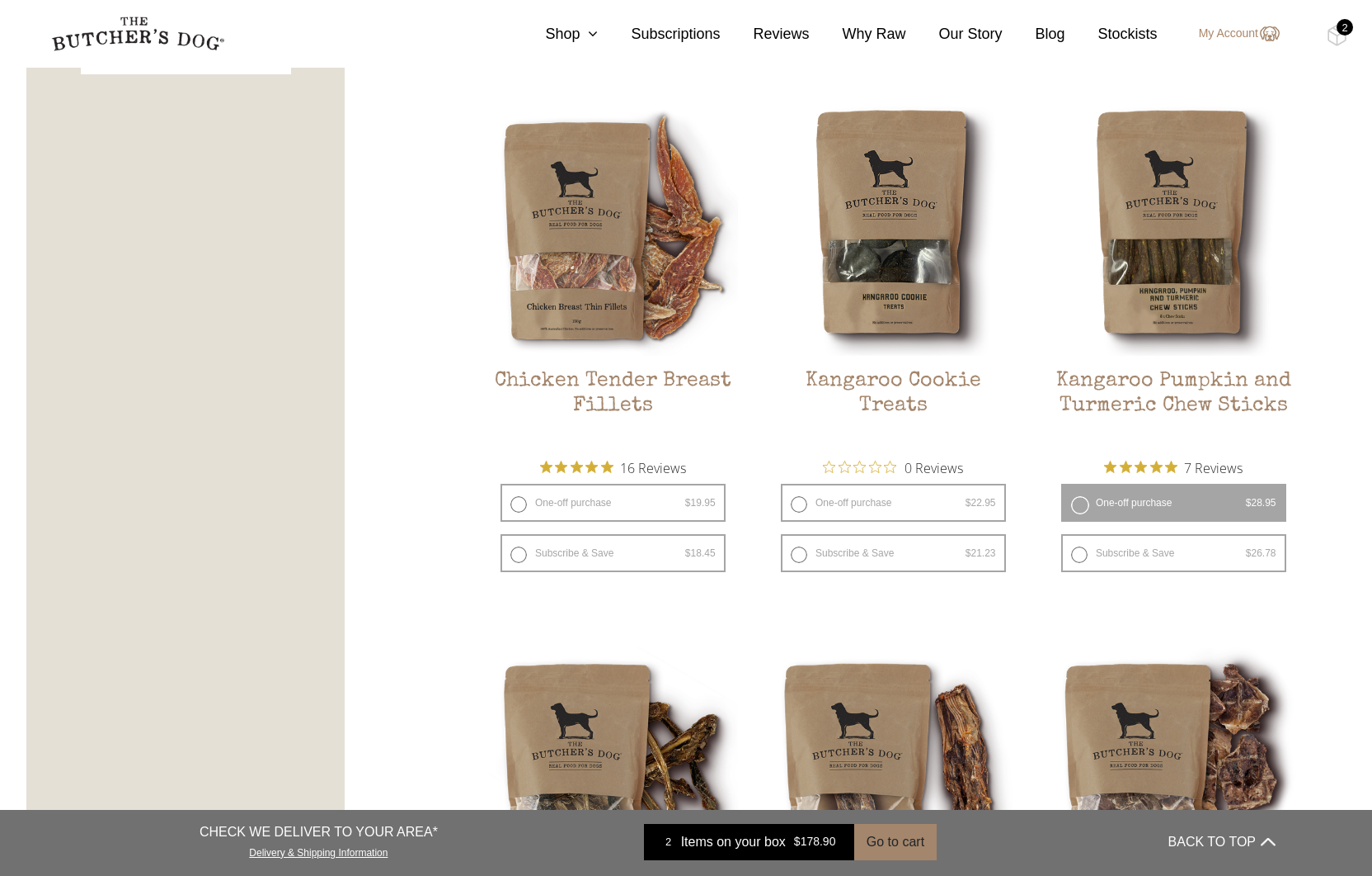
click at [1337, 30] on div "2" at bounding box center [1345, 27] width 16 height 16
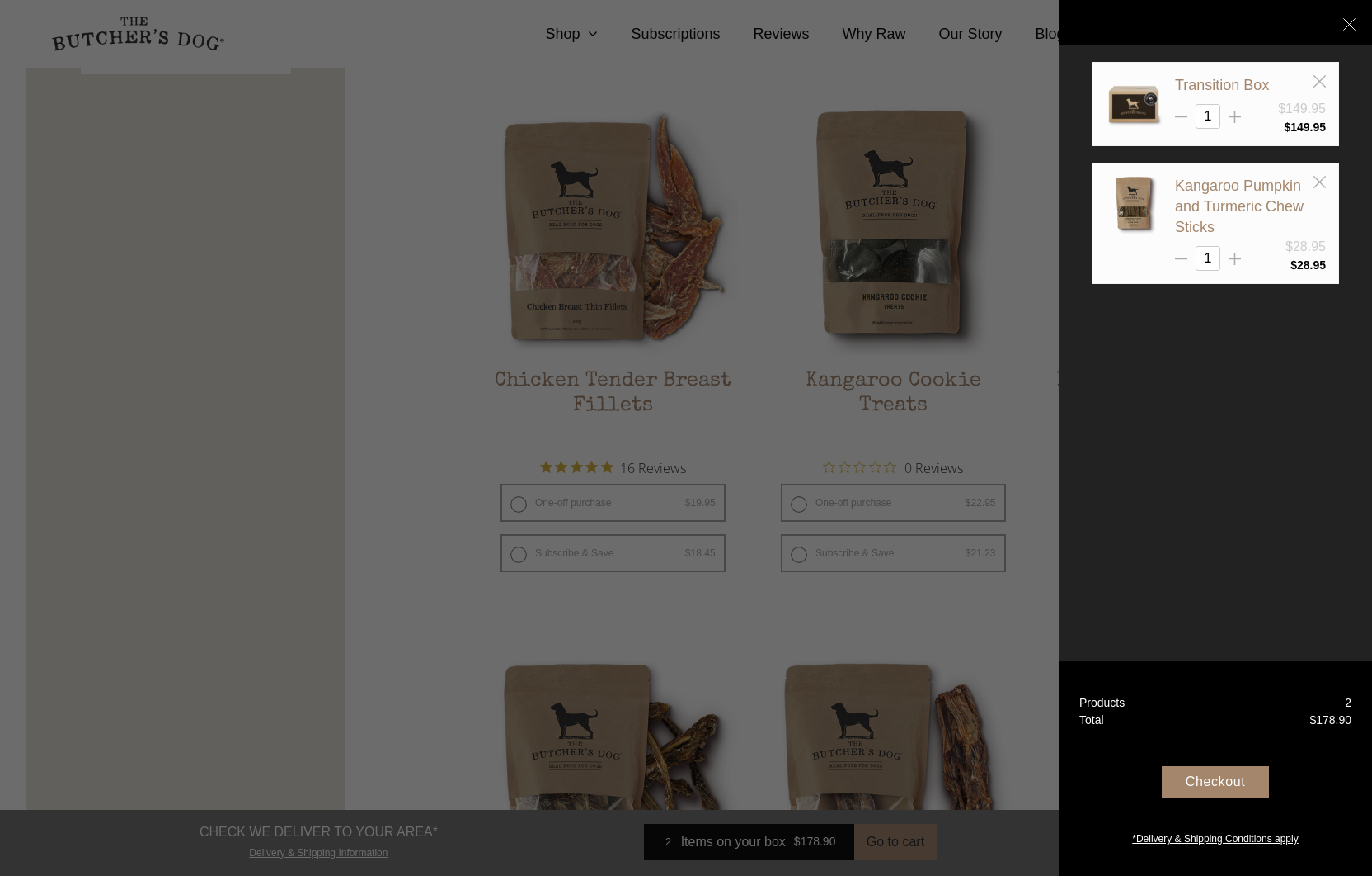
click at [1219, 778] on div "Checkout" at bounding box center [1215, 781] width 107 height 31
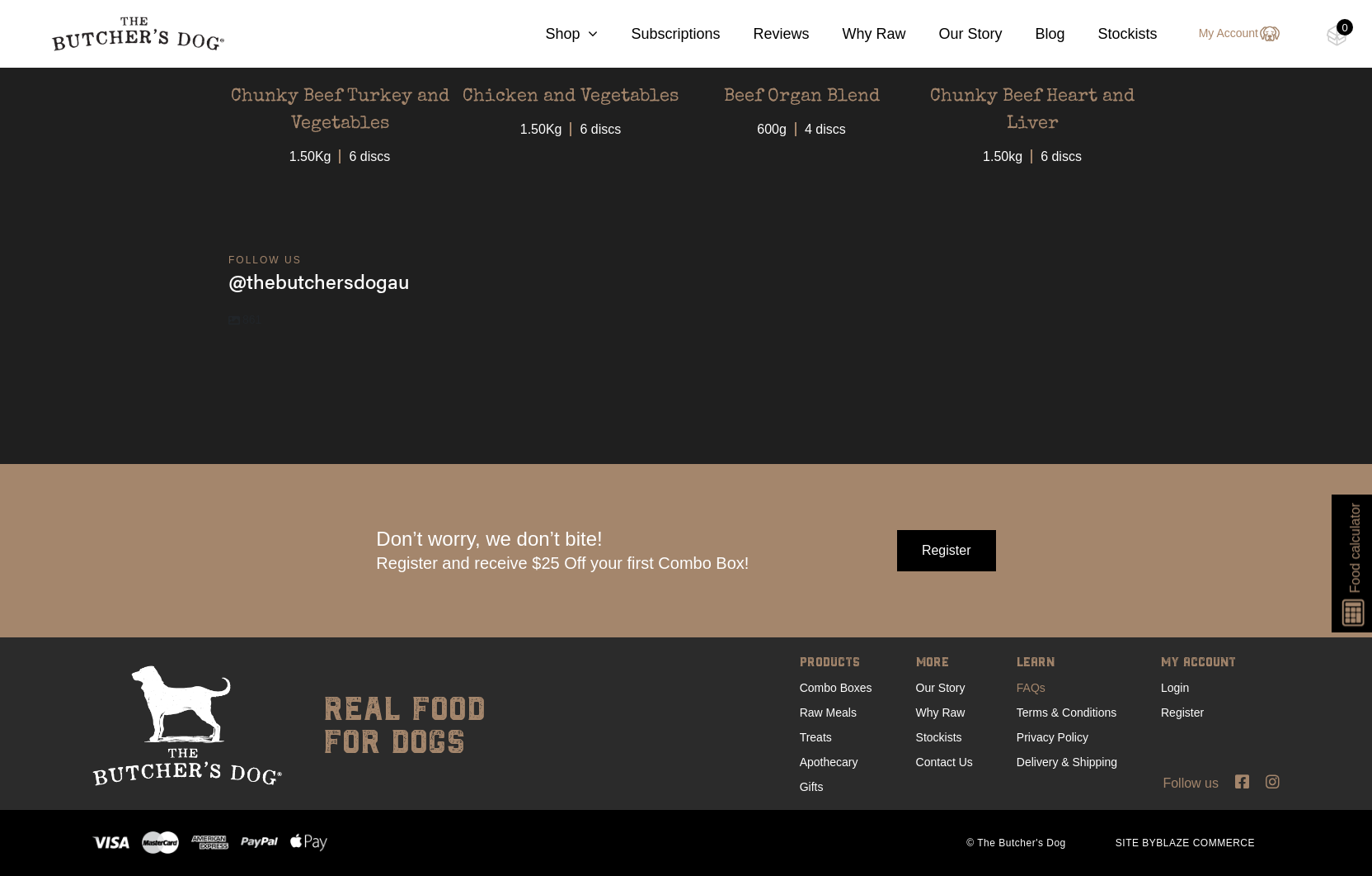
scroll to position [5342, 0]
click at [1033, 762] on link "Delivery & Shipping" at bounding box center [1067, 761] width 100 height 13
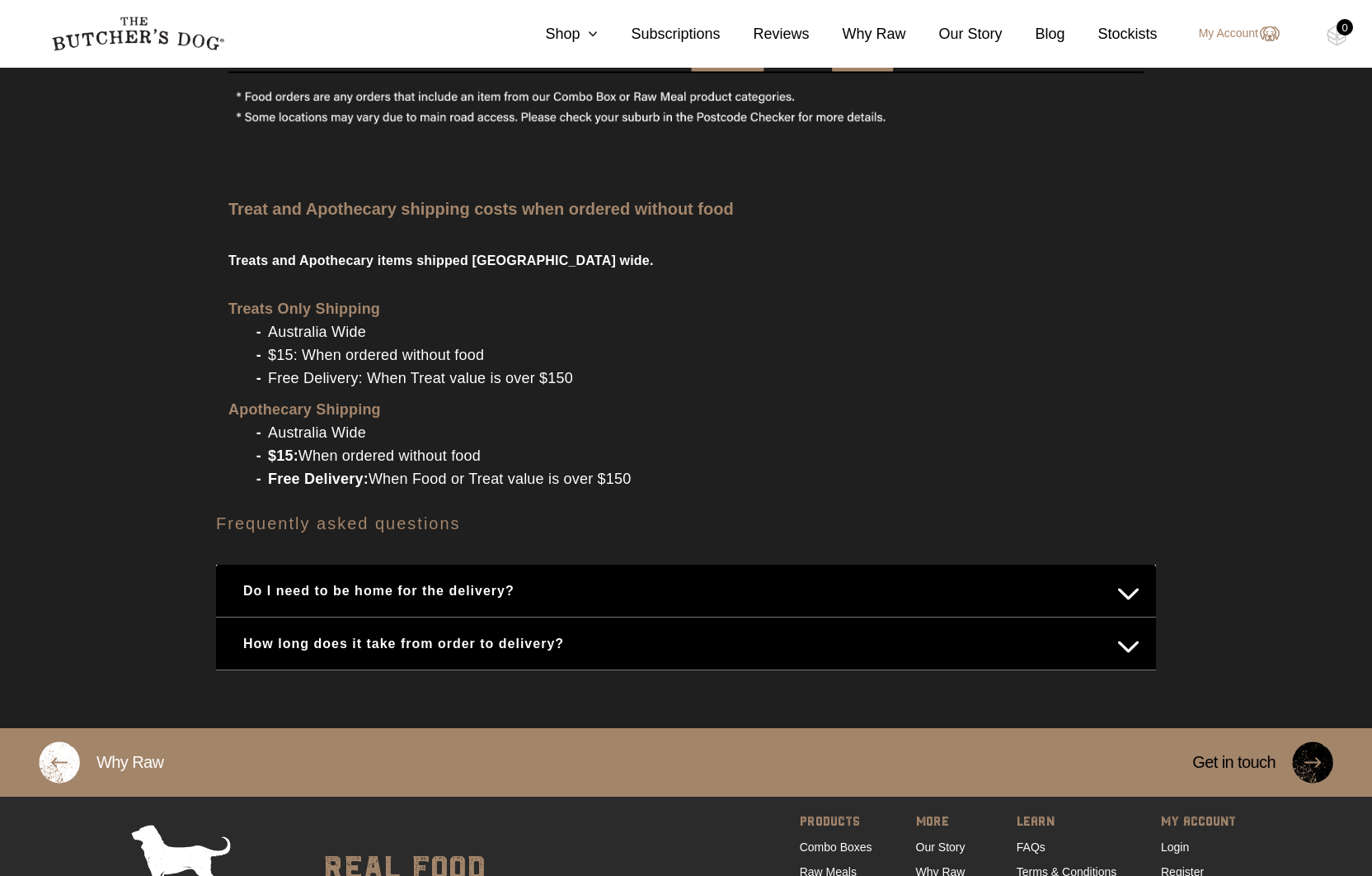
scroll to position [1872, 0]
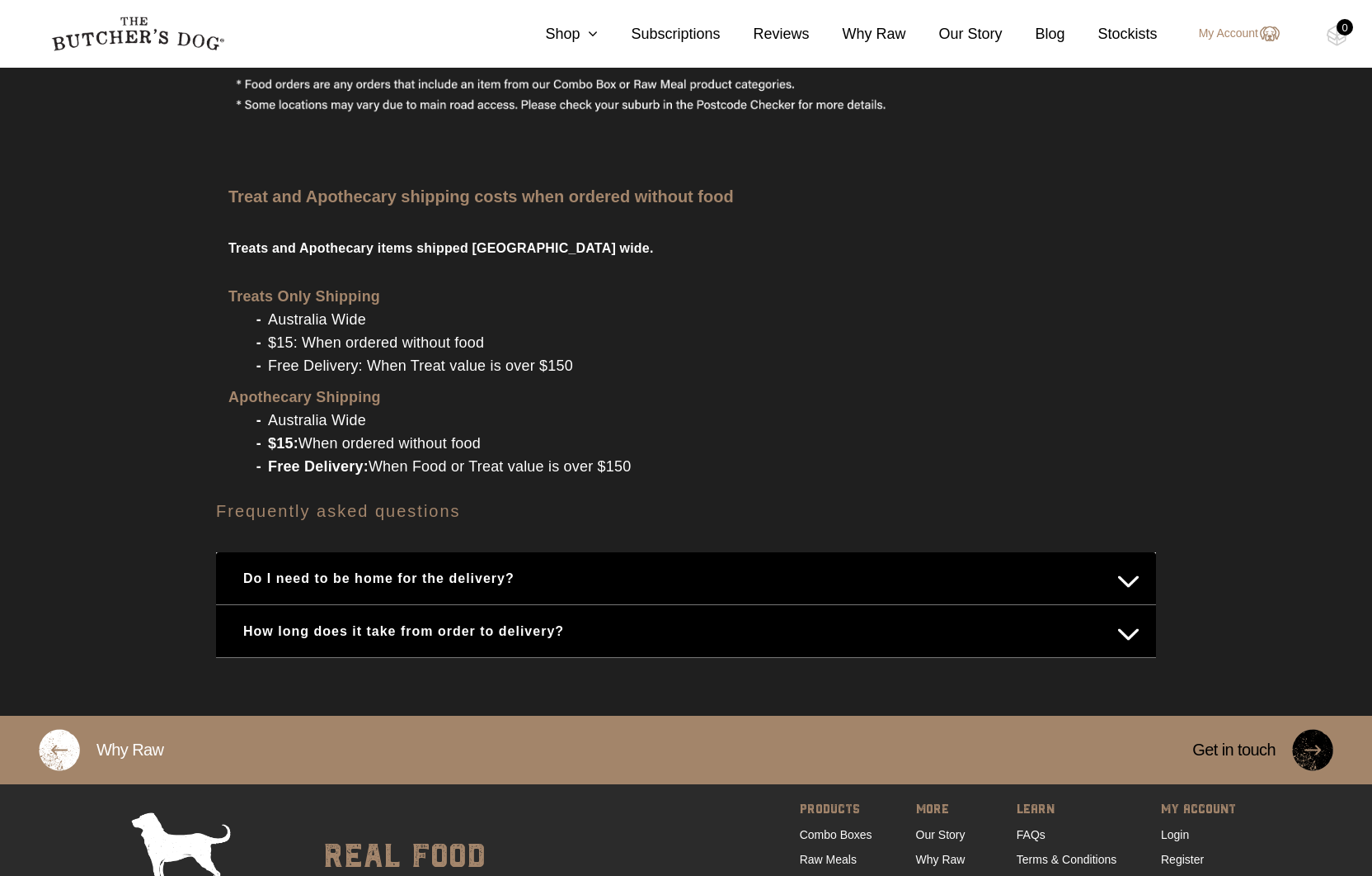
click at [792, 618] on button "How long does it take from order to delivery?" at bounding box center [685, 630] width 907 height 32
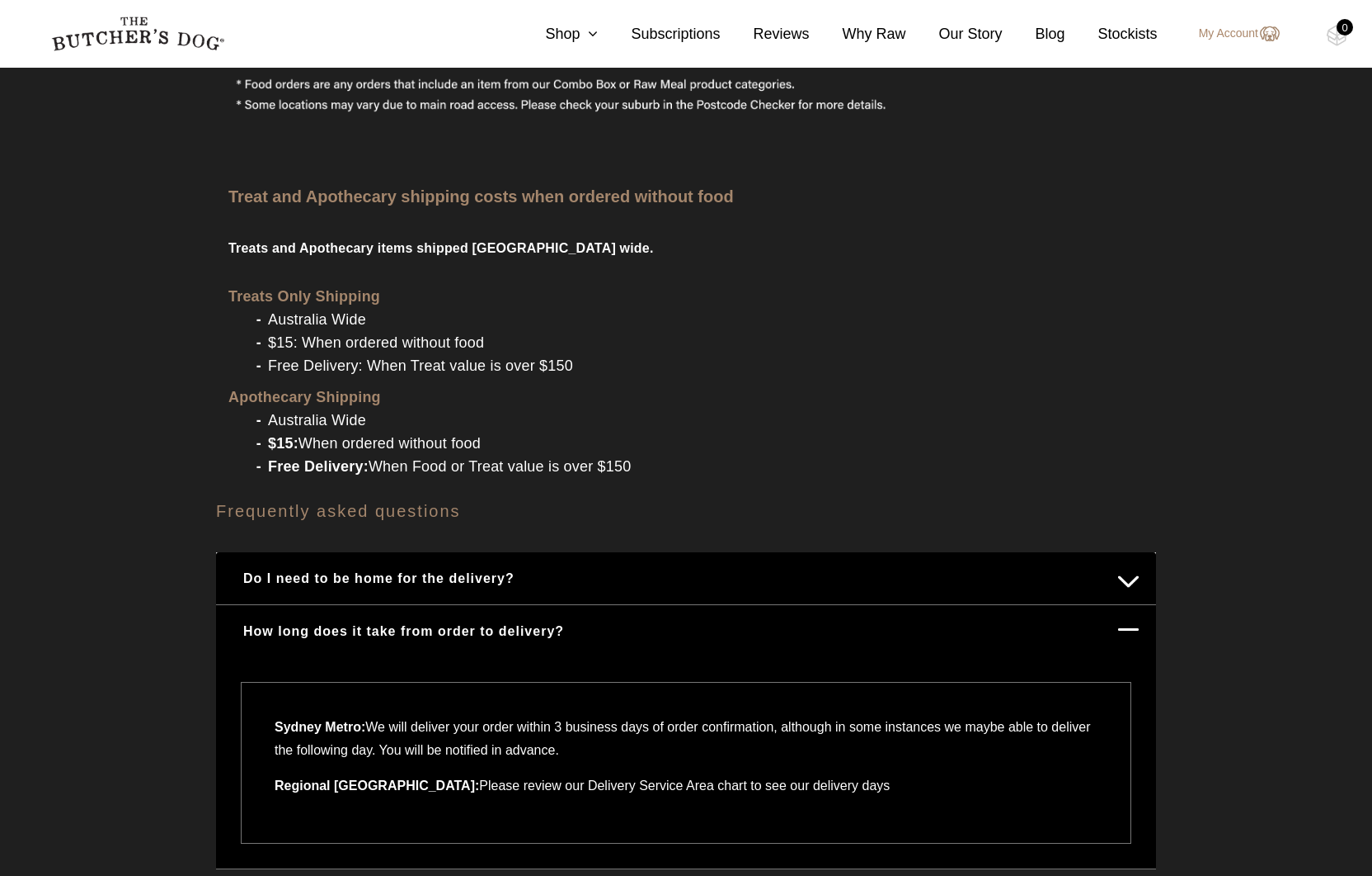
click at [1227, 684] on div "Frequently asked questions Do I need to be home for the delivery? No. The Butch…" at bounding box center [686, 714] width 1372 height 424
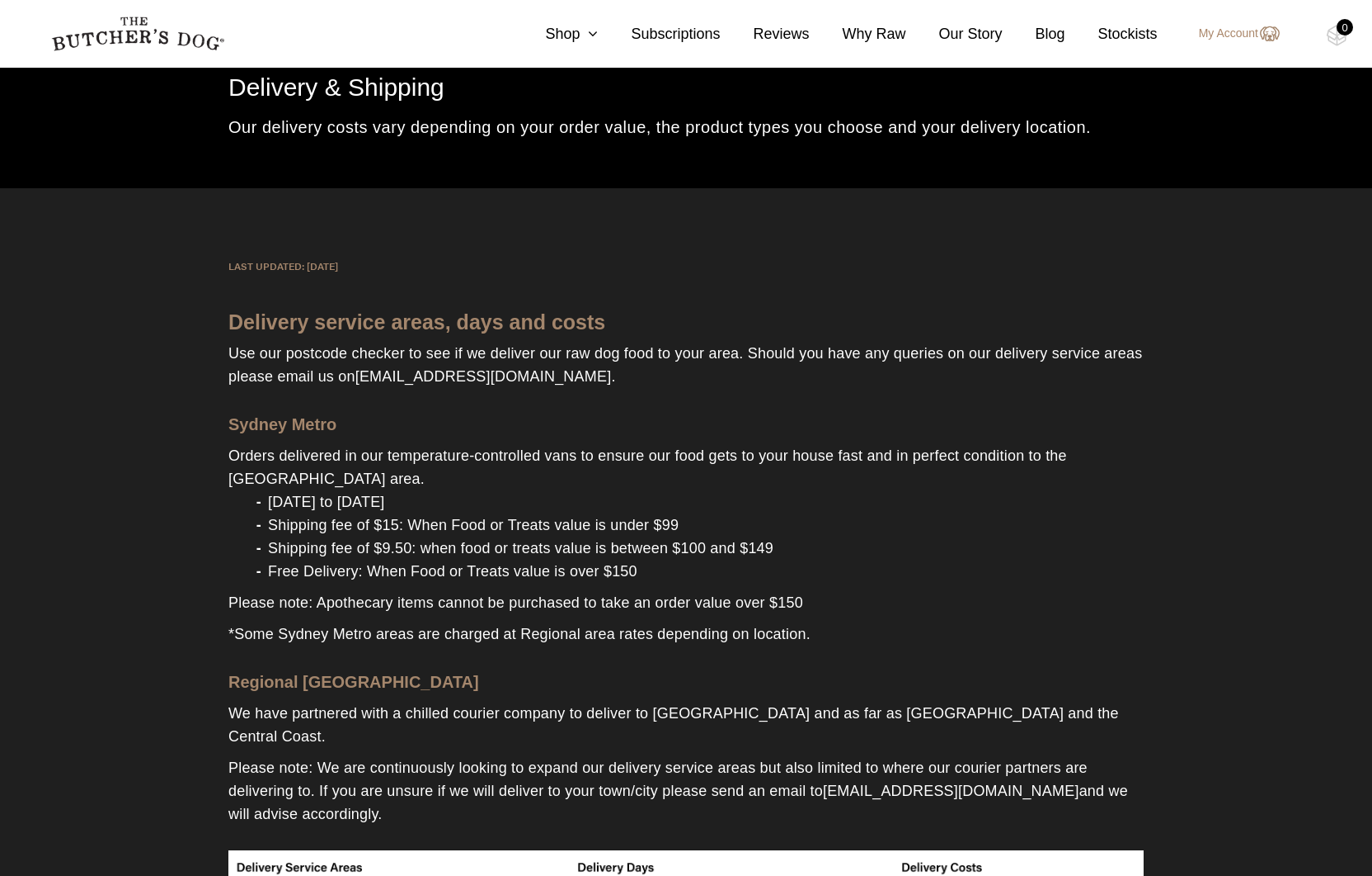
scroll to position [0, 0]
